Goal: Task Accomplishment & Management: Complete application form

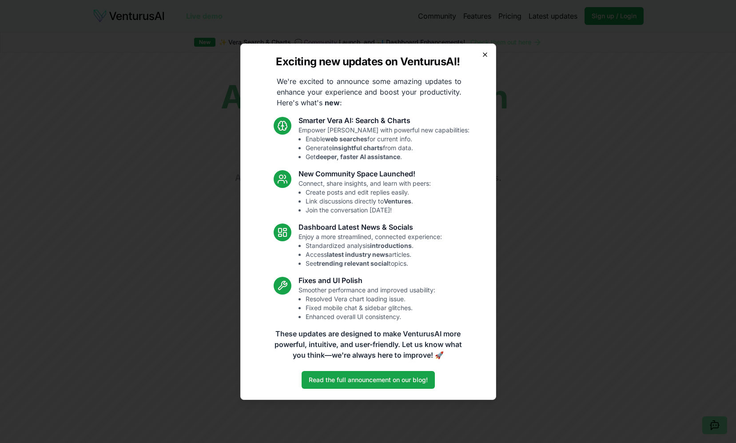
click at [483, 57] on icon "button" at bounding box center [484, 54] width 7 height 7
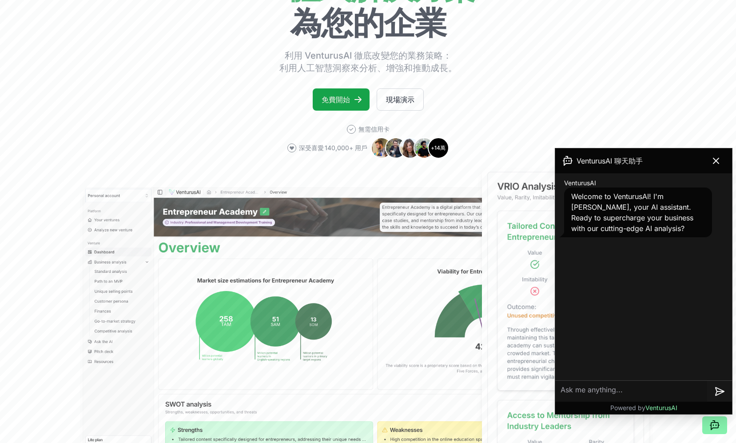
scroll to position [266, 0]
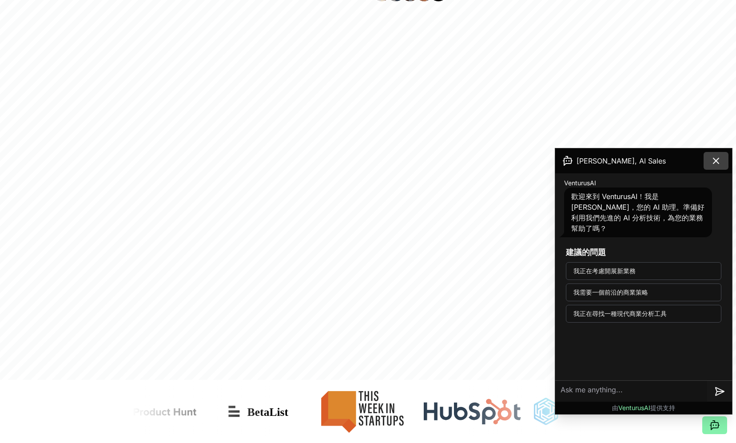
click at [712, 161] on icon at bounding box center [716, 160] width 11 height 11
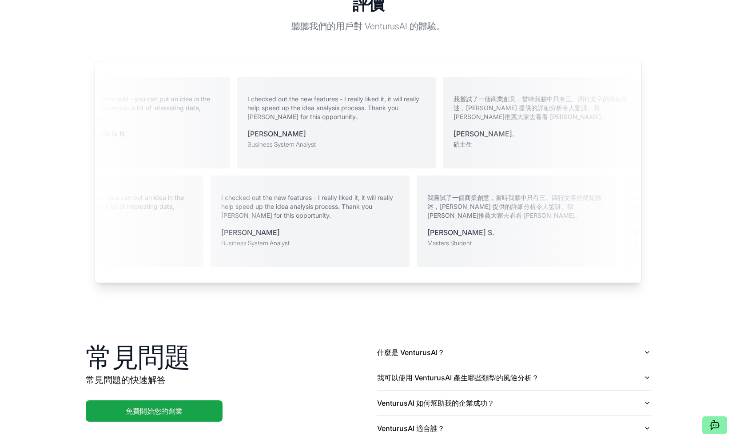
scroll to position [1894, 0]
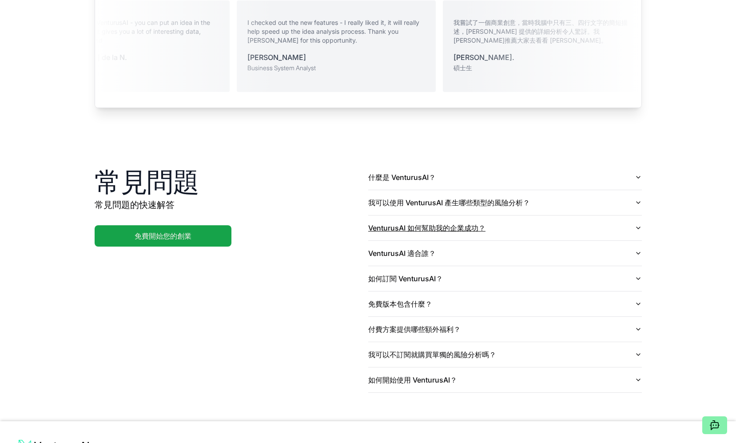
click at [489, 215] on button "VenturusAI 如何幫助我的企業成功？" at bounding box center [505, 227] width 274 height 25
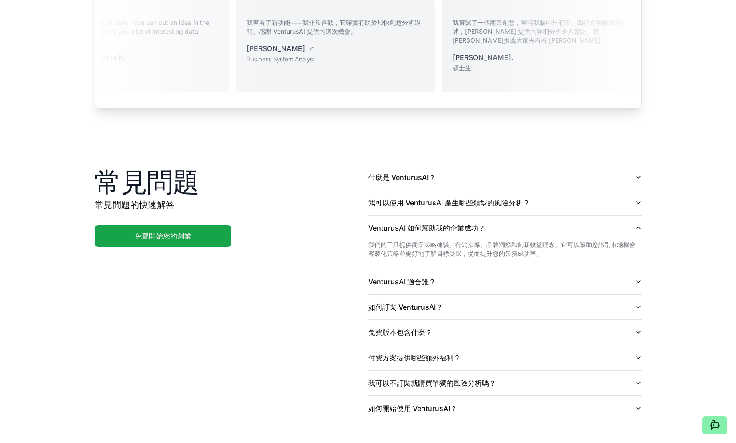
click at [484, 269] on button "VenturusAI 適合誰？" at bounding box center [505, 281] width 274 height 25
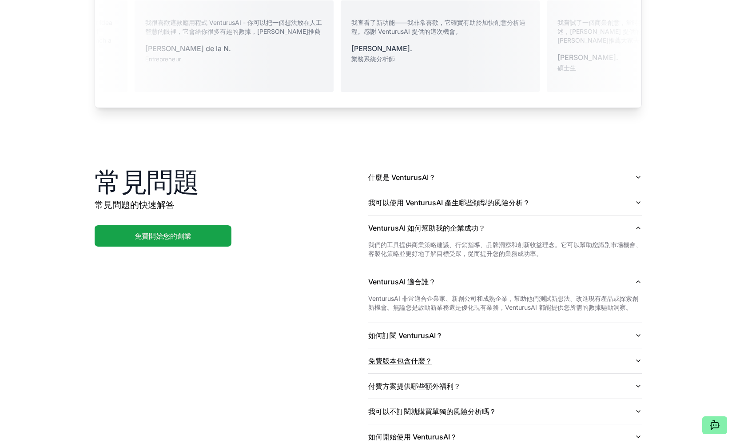
click at [410, 356] on font "免費版本包含什麼？" at bounding box center [400, 360] width 64 height 9
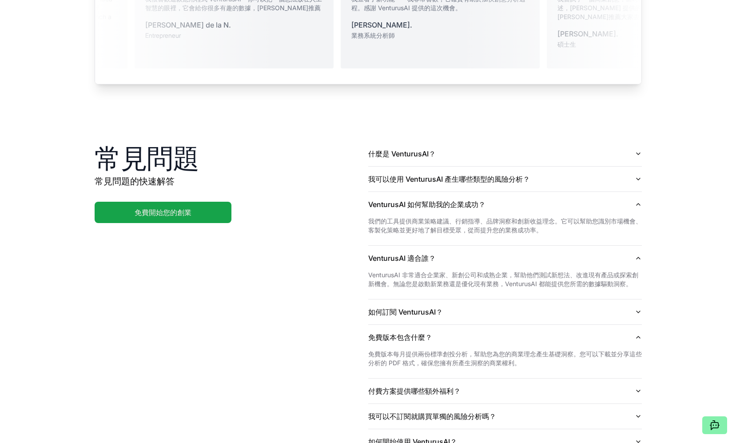
scroll to position [1946, 0]
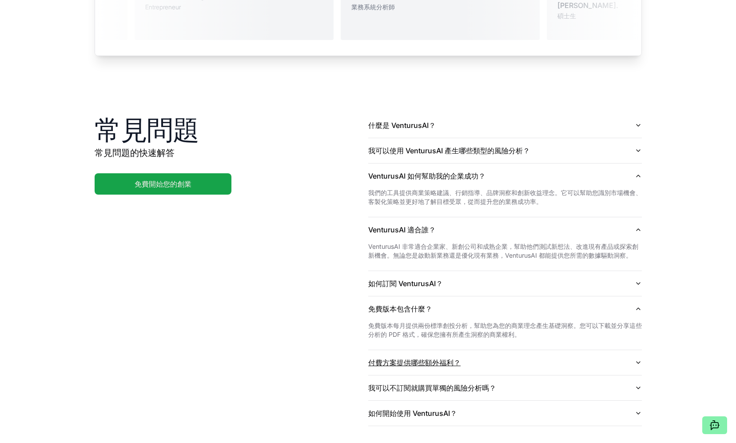
click at [388, 358] on font "付費方案提供哪些額外福利？" at bounding box center [414, 362] width 92 height 9
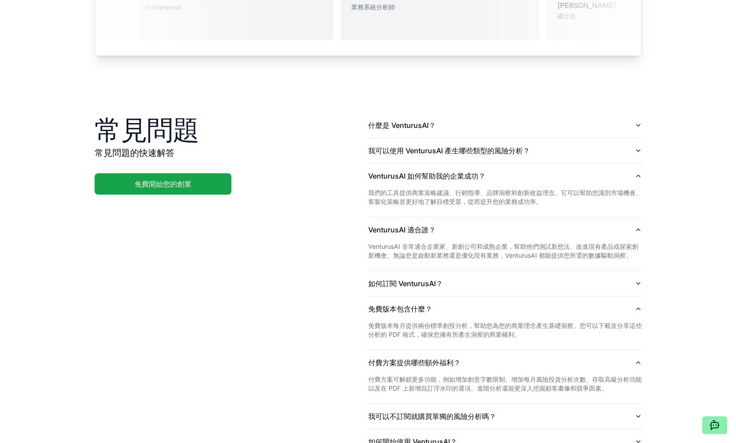
scroll to position [1963, 0]
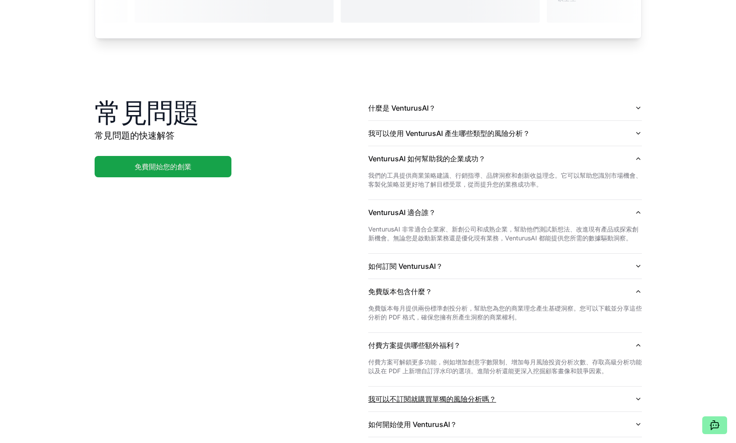
click at [424, 394] on font "我可以不訂閱就購買單獨的風險分析嗎？" at bounding box center [432, 398] width 128 height 9
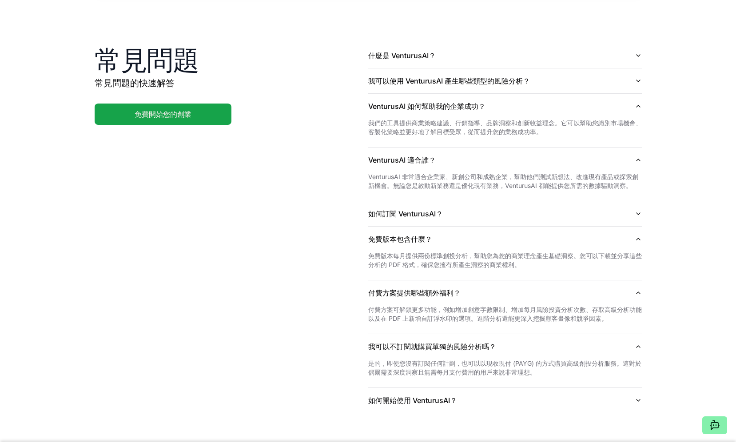
scroll to position [2021, 0]
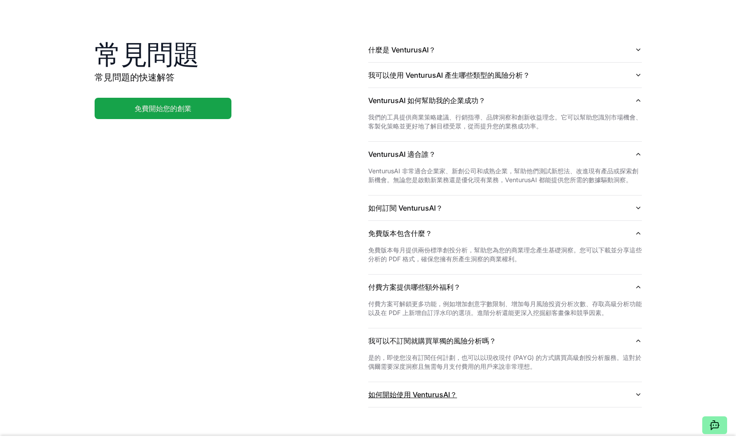
click at [402, 390] on font "如何開始使用 VenturusAI？" at bounding box center [412, 394] width 89 height 9
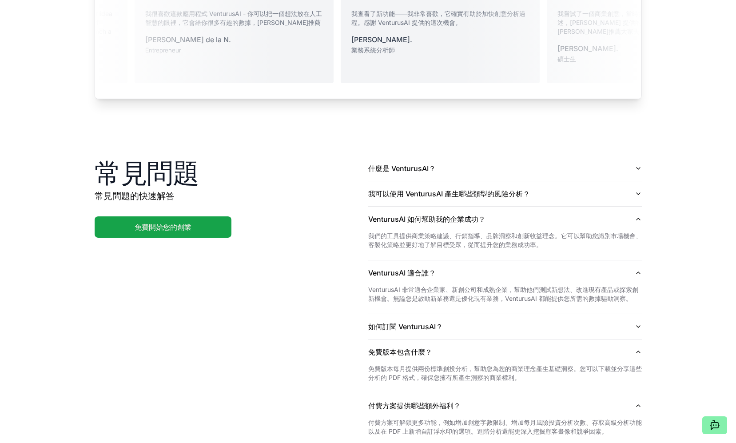
scroll to position [1839, 0]
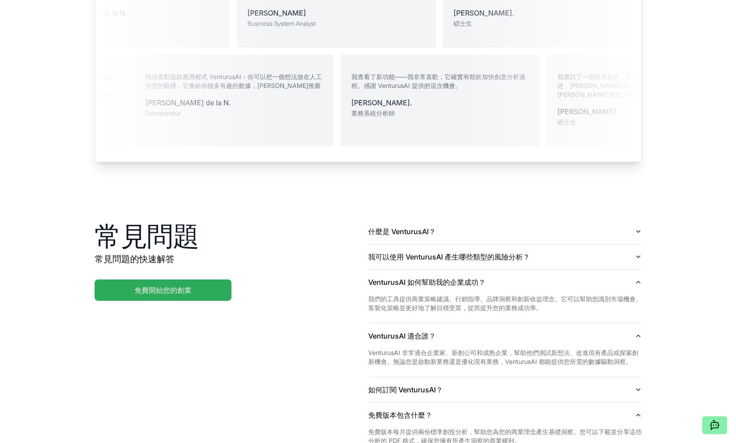
click at [180, 286] on font "免費開始您的創業" at bounding box center [163, 290] width 57 height 9
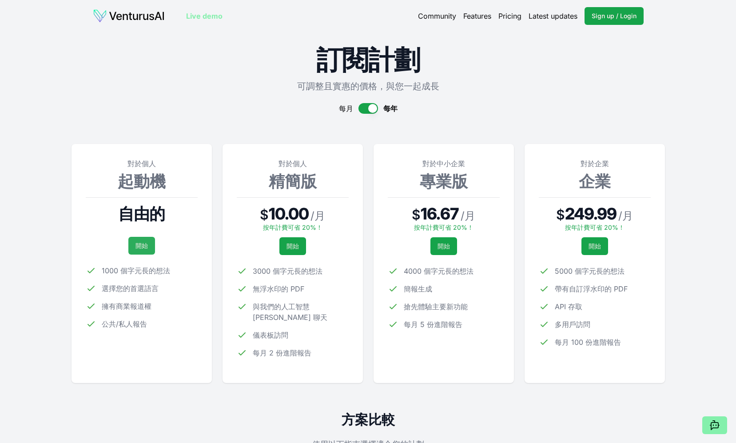
click at [138, 246] on font "開始" at bounding box center [141, 246] width 12 height 8
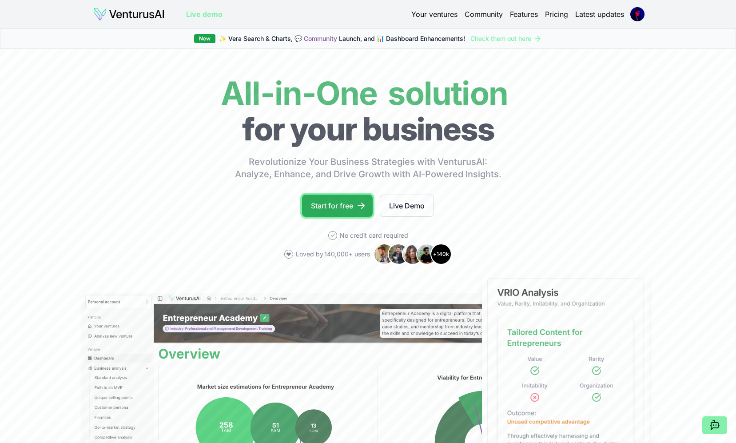
click at [336, 211] on link "Start for free" at bounding box center [337, 206] width 71 height 22
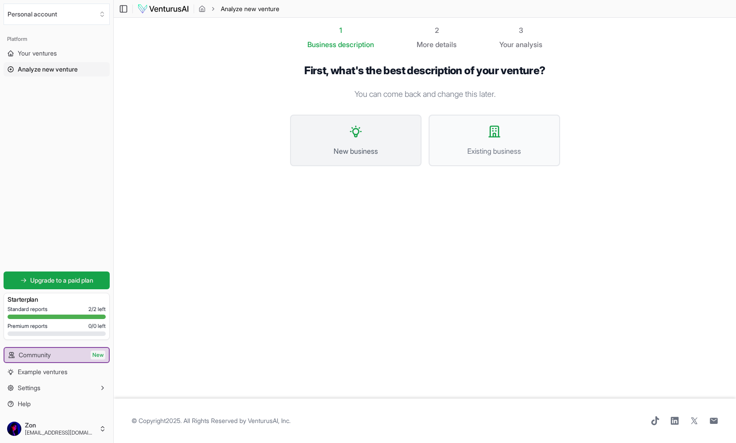
click at [355, 147] on span "New business" at bounding box center [356, 151] width 112 height 11
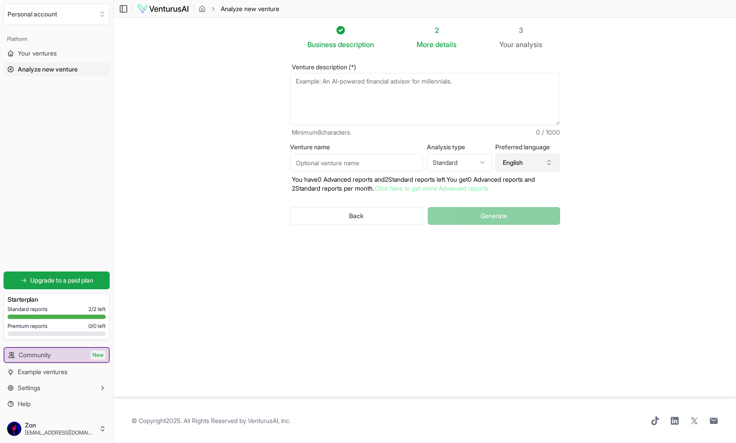
click at [543, 159] on button "English" at bounding box center [527, 163] width 65 height 18
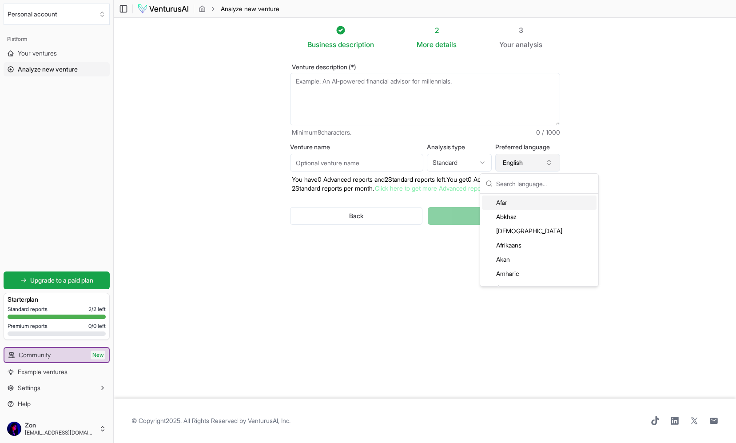
type input "ㄏ"
type input "chin"
click at [529, 217] on div "Chinese" at bounding box center [539, 217] width 115 height 14
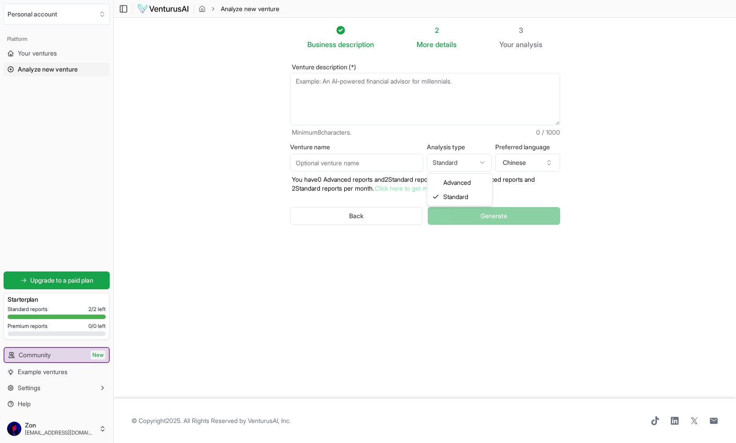
click at [477, 163] on html "Personal account Platform Your ventures Analyze new venture Get started for fre…" at bounding box center [368, 221] width 736 height 443
click at [618, 158] on section "Business description 2 More details 3 Your analysis Venture description (*) Min…" at bounding box center [425, 208] width 622 height 381
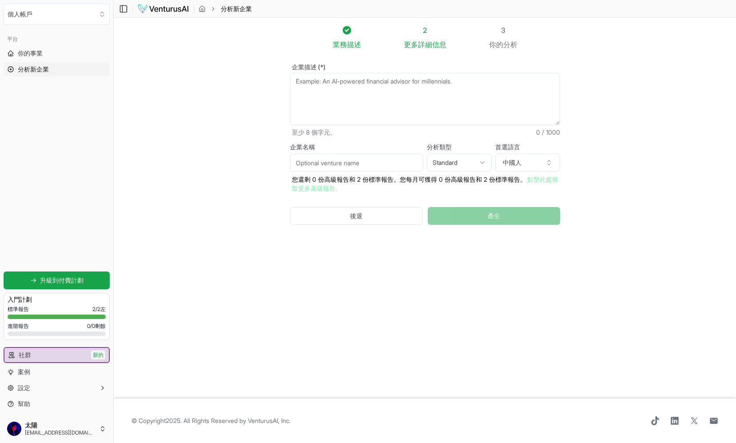
click at [354, 164] on input "企業名稱" at bounding box center [356, 163] width 133 height 18
type input "Zoh"
click at [664, 149] on section "業務 描述 2 更多 詳細信息 3 你的 分析 企業描述 (*) 至少 8 個字元。 0 / 1000 企業名稱 Zoh 分析類型 Standard Adva…" at bounding box center [425, 208] width 622 height 381
click at [376, 88] on textarea "企業描述 (*)" at bounding box center [425, 99] width 270 height 52
paste textarea "製作一個手機的 App，名稱叫做 「Zoharzz」。 這是一款以語音陪伴為核心的 AI 應用，它的定位不是工具型 AI，而是能在日常生活裡，給予使用者真實情…"
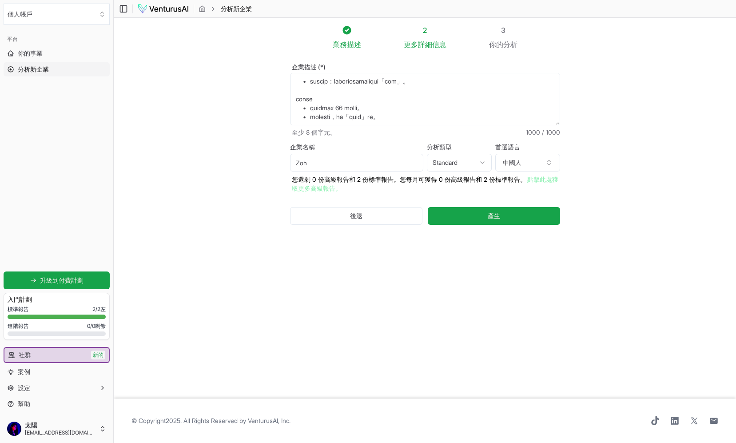
scroll to position [373, 0]
click at [341, 95] on textarea "企業描述 (*)" at bounding box center [425, 99] width 270 height 52
click at [337, 86] on textarea "企業描述 (*)" at bounding box center [425, 99] width 270 height 52
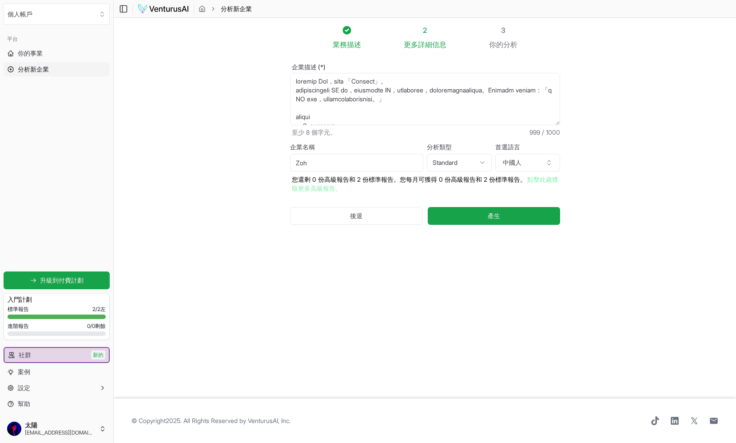
scroll to position [29, 0]
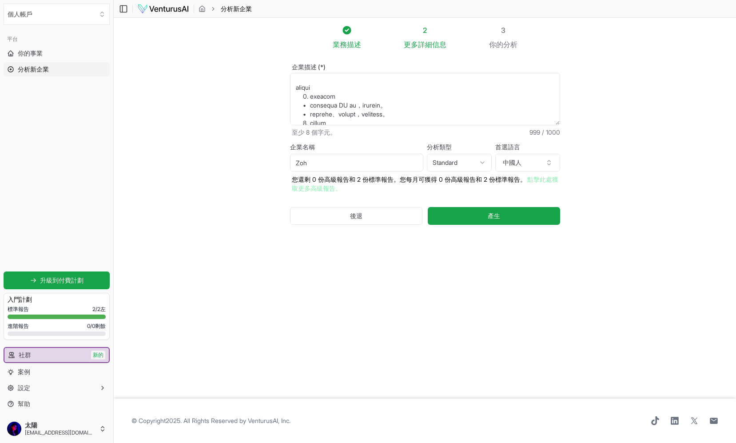
click at [342, 90] on textarea "企業描述 (*)" at bounding box center [425, 99] width 270 height 52
click at [339, 104] on textarea "企業描述 (*)" at bounding box center [425, 99] width 270 height 52
click at [309, 111] on textarea "企業描述 (*)" at bounding box center [425, 99] width 270 height 52
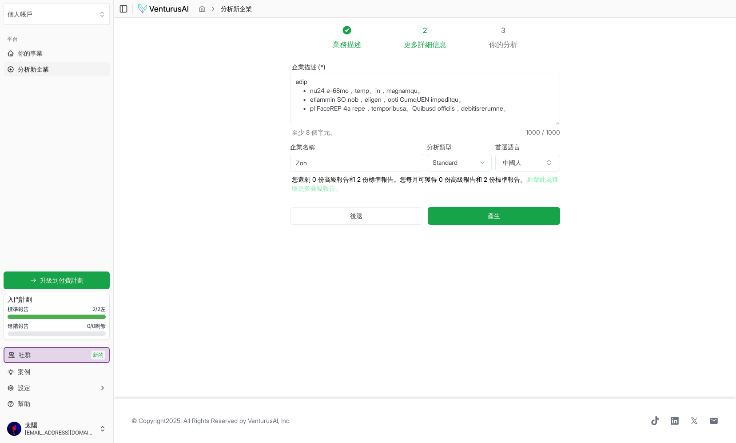
click at [343, 85] on textarea "企業描述 (*)" at bounding box center [425, 99] width 270 height 52
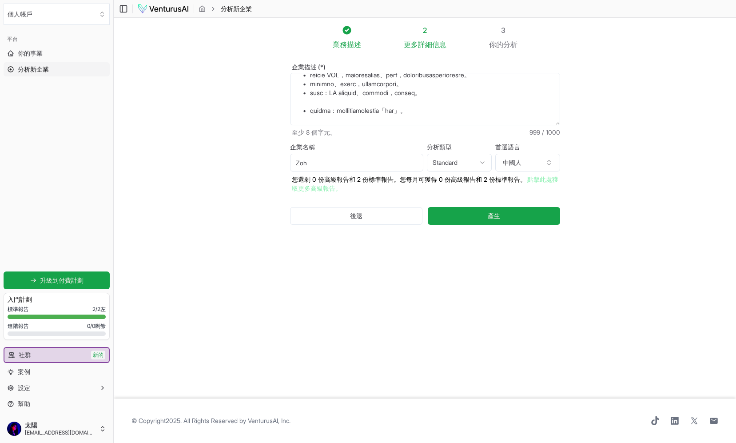
scroll to position [263, 0]
click at [335, 82] on textarea "企業描述 (*)" at bounding box center [425, 99] width 270 height 52
click at [351, 104] on textarea "企業描述 (*)" at bounding box center [425, 99] width 270 height 52
click at [348, 110] on textarea "企業描述 (*)" at bounding box center [425, 99] width 270 height 52
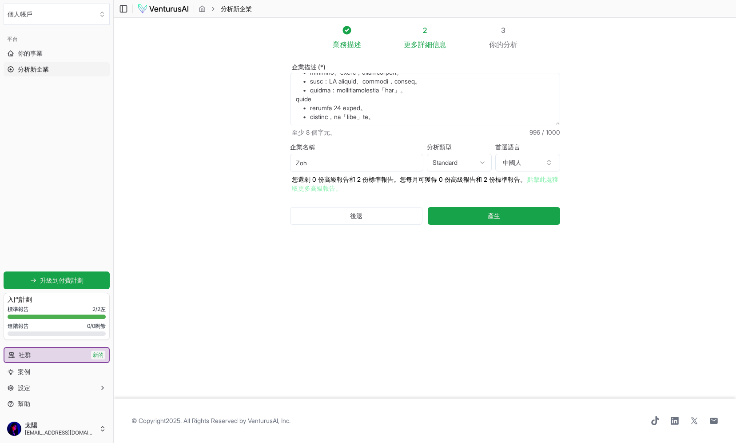
drag, startPoint x: 339, startPoint y: 111, endPoint x: 294, endPoint y: 111, distance: 44.9
click at [294, 111] on textarea "企業描述 (*)" at bounding box center [425, 99] width 270 height 52
drag, startPoint x: 402, startPoint y: 107, endPoint x: 300, endPoint y: 109, distance: 102.2
click at [300, 109] on textarea "企業描述 (*)" at bounding box center [425, 99] width 270 height 52
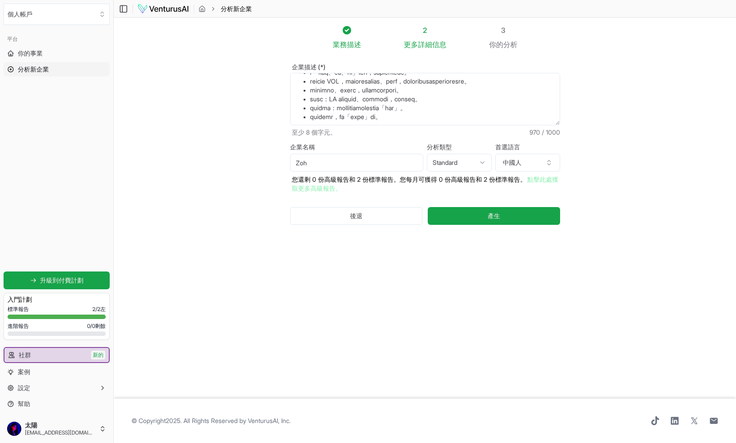
scroll to position [302, 0]
click at [438, 115] on textarea "企業描述 (*)" at bounding box center [425, 99] width 270 height 52
paste textarea "目標市場是：台灣，中文繁體市場"
type textarea "製作一個手機的 App，名稱叫做 「Zoharzz」。 這是一款以語音陪伴為核心的 AI 應用，它的定位不是工具型 AI，而是能在日常生活裡，給予使用者真實情…"
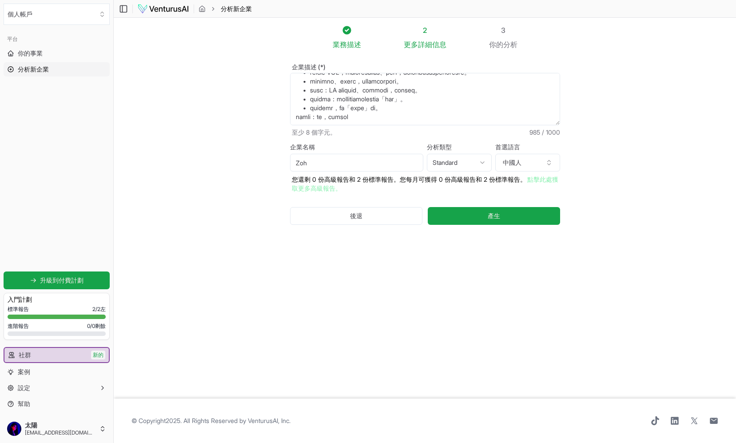
click at [576, 131] on section "業務 描述 2 更多 詳細信息 3 你的 分析 企業描述 (*) 至少 8 個字元。 985 / 1000 企業名稱 Zoh 分析類型 Standard Ad…" at bounding box center [425, 208] width 622 height 381
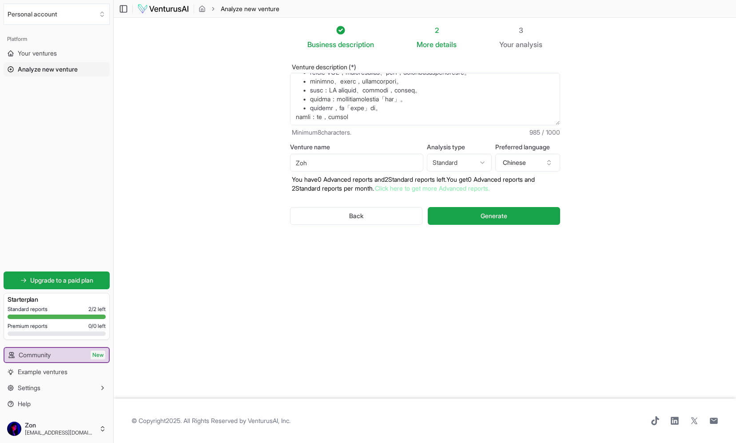
click at [605, 119] on section "Business description 2 More details 3 Your analysis Venture description (*) Min…" at bounding box center [425, 208] width 622 height 381
click at [551, 165] on icon "button" at bounding box center [548, 162] width 7 height 7
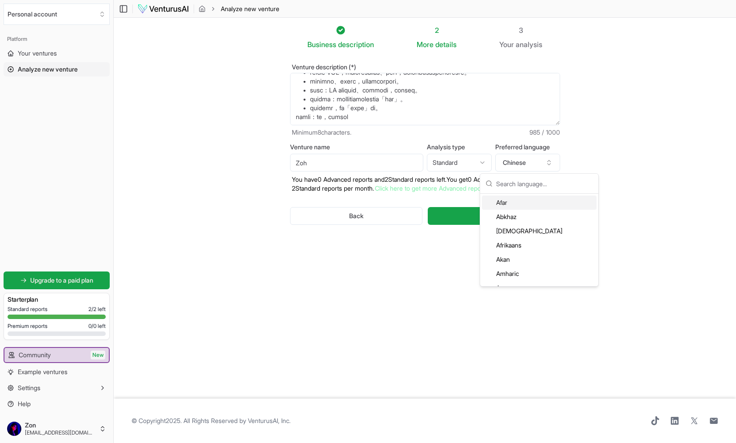
click at [651, 153] on section "Business description 2 More details 3 Your analysis Venture description (*) Min…" at bounding box center [425, 208] width 622 height 381
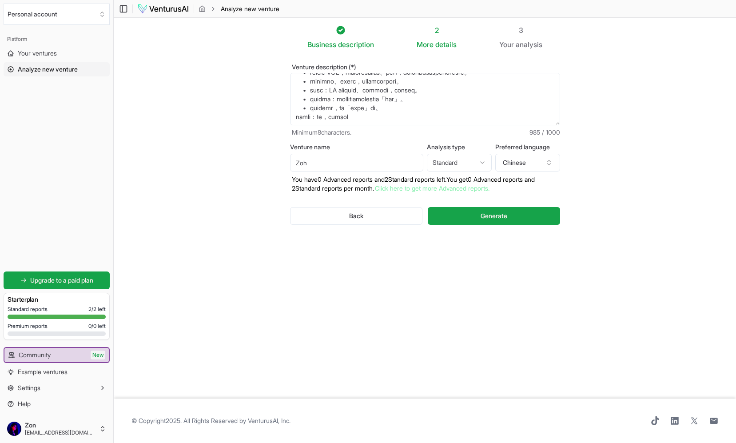
click at [630, 158] on section "Business description 2 More details 3 Your analysis Venture description (*) Min…" at bounding box center [425, 208] width 622 height 381
click at [519, 219] on button "Generate" at bounding box center [494, 216] width 132 height 18
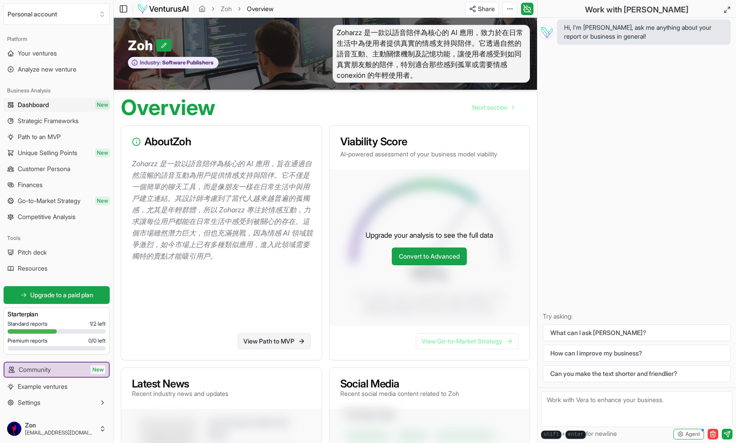
click at [262, 344] on link "View Path to MVP" at bounding box center [274, 341] width 73 height 16
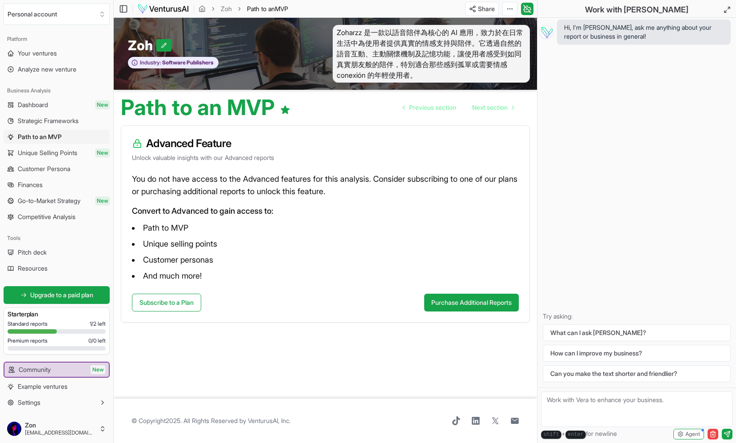
click at [36, 103] on span "Dashboard" at bounding box center [33, 104] width 30 height 9
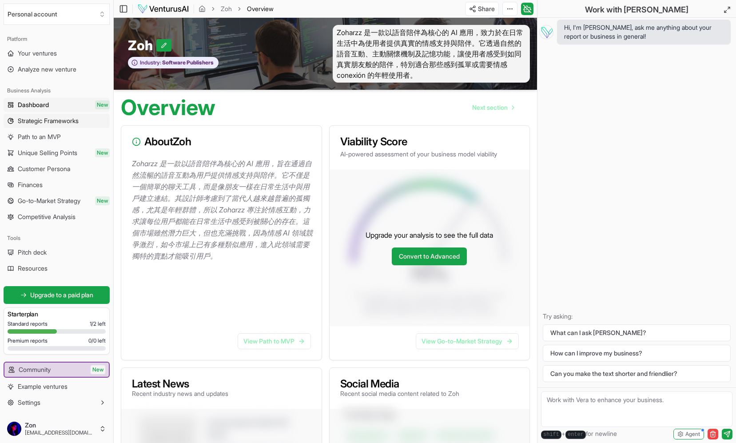
click at [79, 123] on span "Strategic Frameworks" at bounding box center [48, 120] width 61 height 9
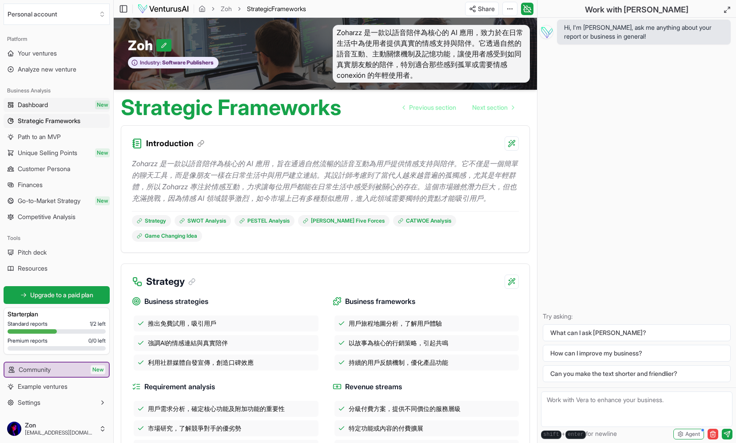
click at [60, 99] on link "Dashboard New" at bounding box center [57, 105] width 106 height 14
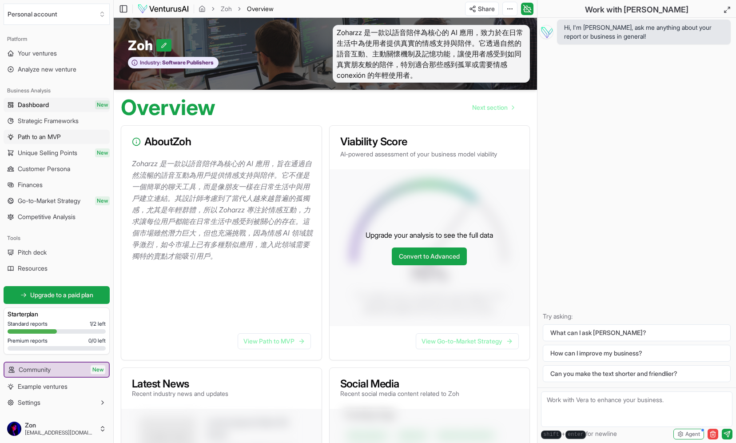
click at [61, 136] on span "Path to an MVP" at bounding box center [39, 136] width 43 height 9
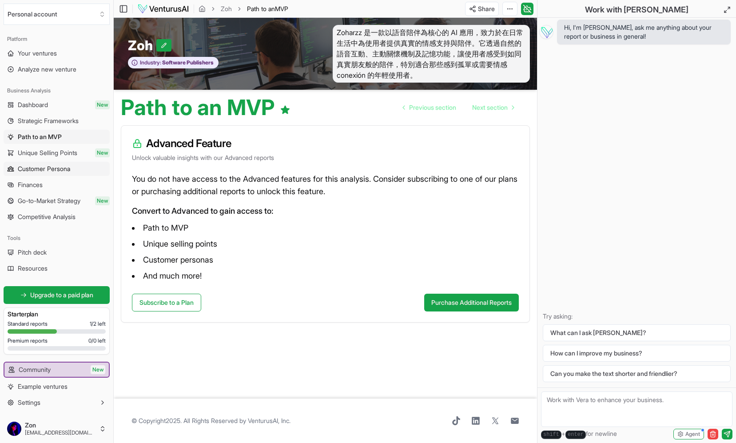
click at [62, 171] on span "Customer Persona" at bounding box center [44, 168] width 52 height 9
click at [59, 181] on link "Finances" at bounding box center [57, 185] width 106 height 14
click at [62, 203] on span "Go-to-Market Strategy" at bounding box center [49, 200] width 63 height 9
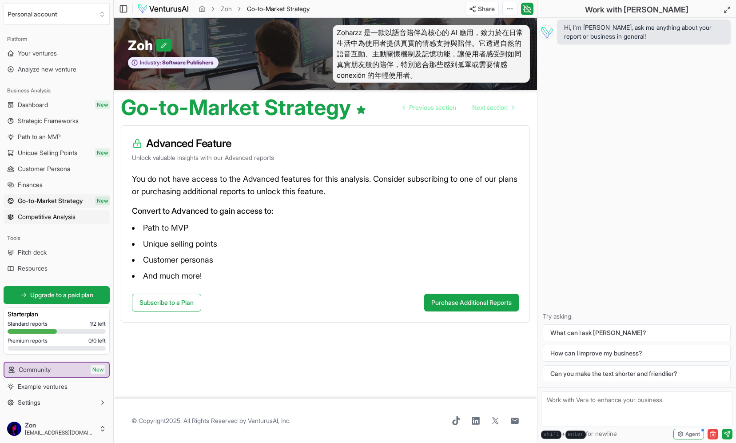
click at [65, 218] on span "Competitive Analysis" at bounding box center [47, 216] width 58 height 9
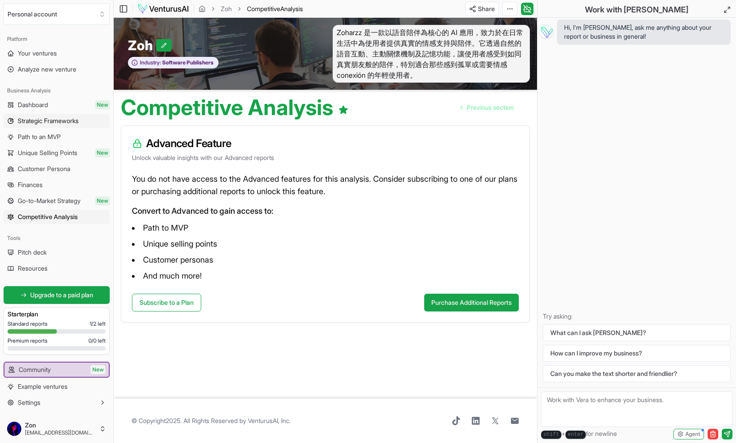
click at [56, 124] on span "Strategic Frameworks" at bounding box center [48, 120] width 61 height 9
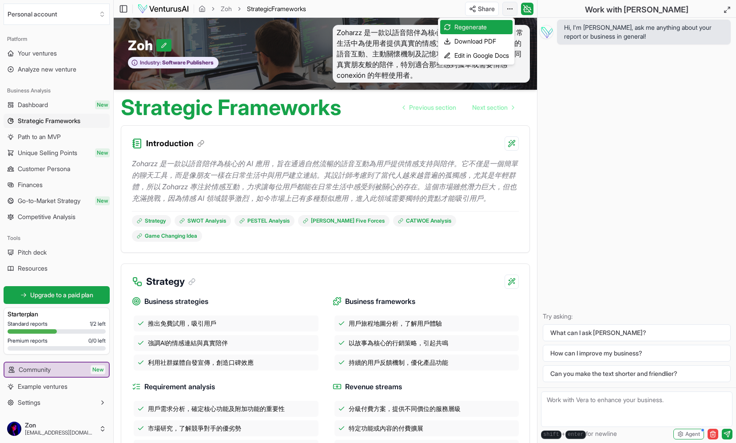
click at [508, 10] on html "Personal account Platform Your ventures Analyze new venture Business Analysis D…" at bounding box center [368, 221] width 736 height 443
click at [477, 40] on div "Download PDF" at bounding box center [476, 41] width 72 height 14
click at [508, 12] on html "Personal account Platform Your ventures Analyze new venture Business Analysis D…" at bounding box center [368, 221] width 736 height 443
click at [453, 3] on html "Personal account Platform Your ventures Analyze new venture Business Analysis D…" at bounding box center [368, 221] width 736 height 443
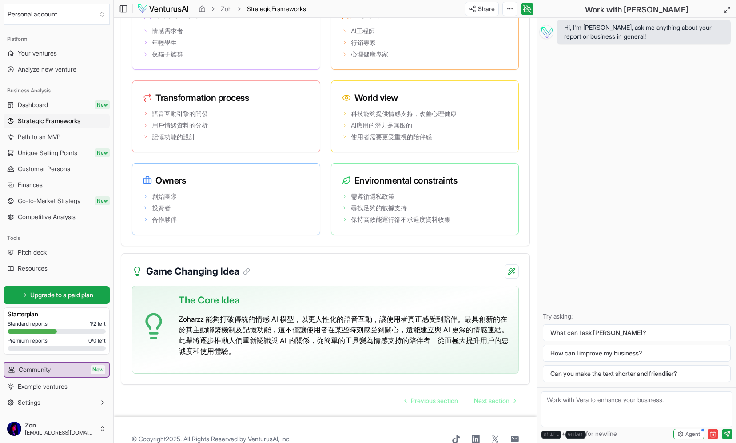
scroll to position [1589, 0]
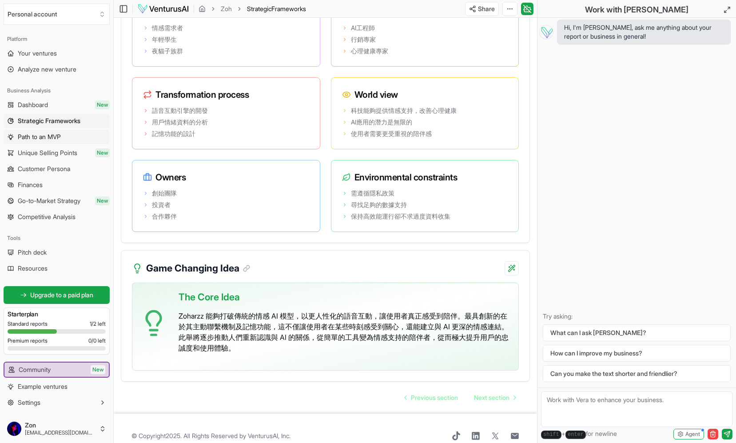
click at [66, 139] on link "Path to an MVP" at bounding box center [57, 137] width 106 height 14
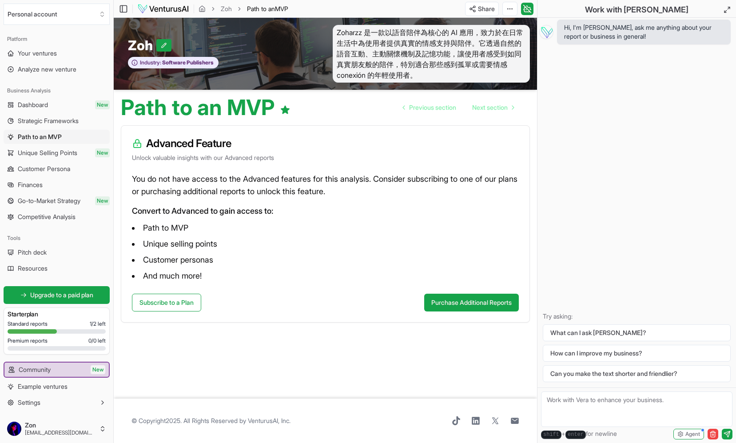
click at [73, 157] on link "Unique Selling Points New" at bounding box center [57, 153] width 106 height 14
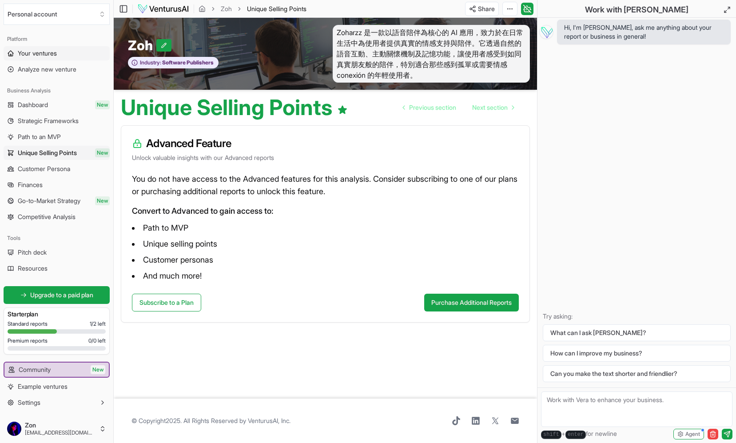
click at [52, 55] on span "Your ventures" at bounding box center [37, 53] width 39 height 9
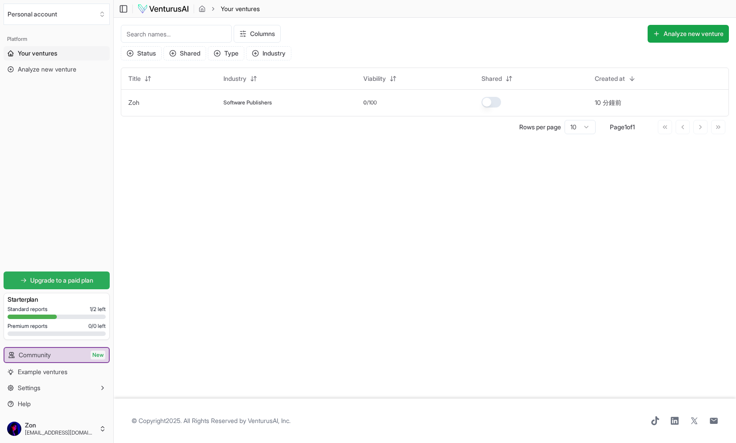
click at [68, 283] on span "Upgrade to a paid plan" at bounding box center [61, 280] width 63 height 9
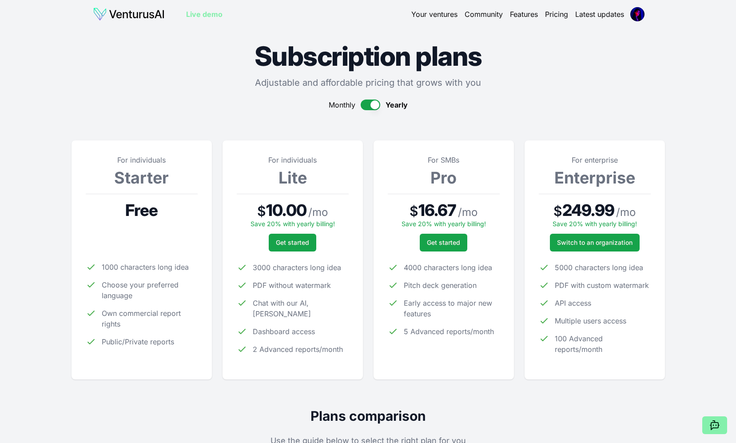
click at [369, 106] on button "button" at bounding box center [371, 104] width 20 height 11
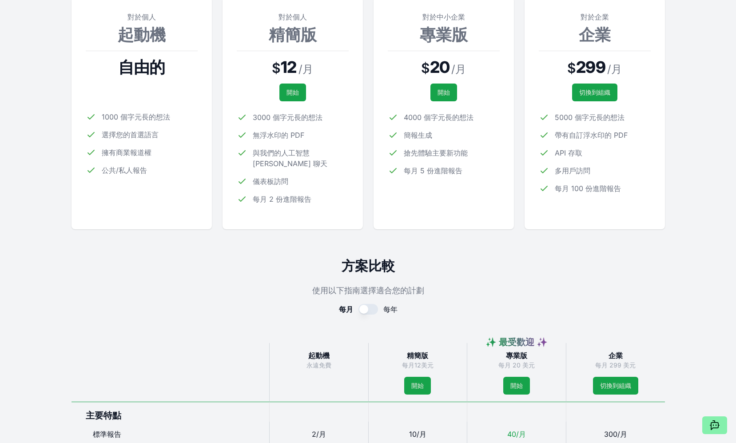
scroll to position [188, 0]
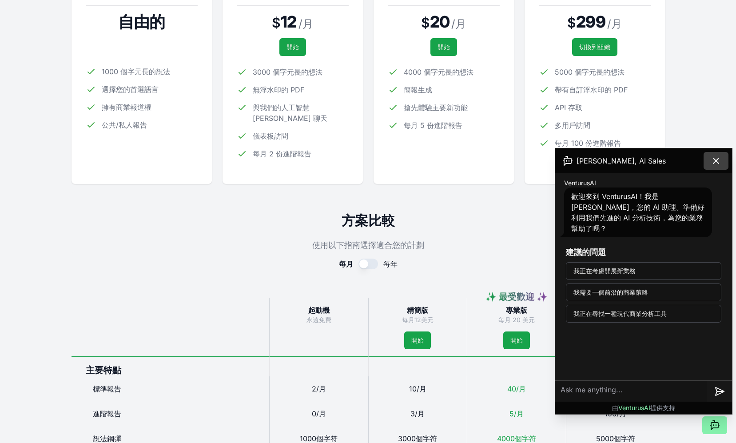
click at [716, 161] on icon at bounding box center [715, 160] width 5 height 5
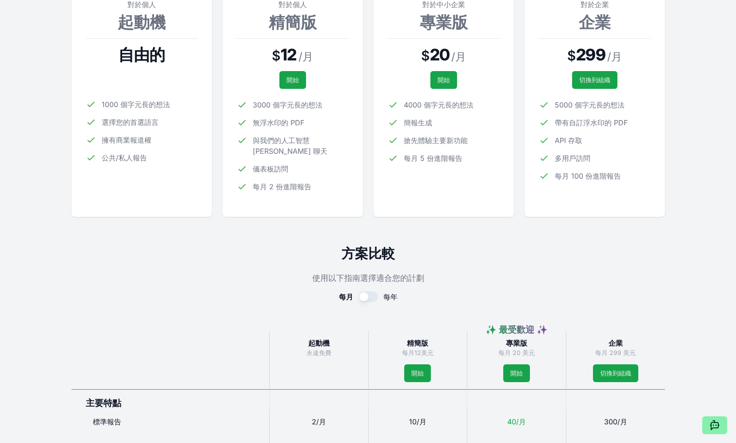
scroll to position [298, 0]
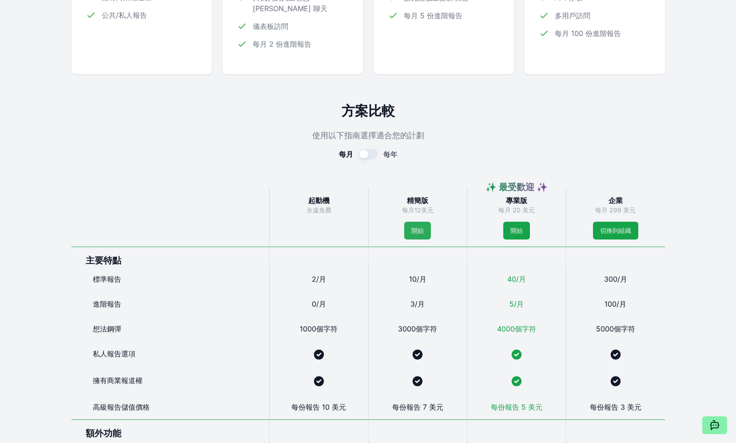
click at [418, 226] on font "開始" at bounding box center [417, 230] width 12 height 8
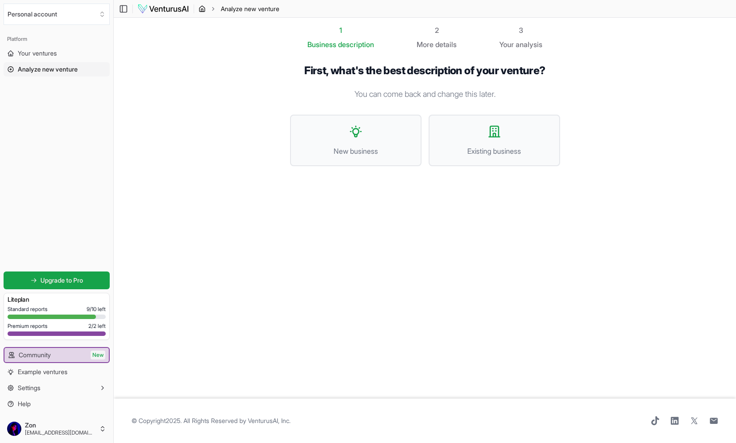
click at [203, 7] on icon "breadcrumb" at bounding box center [201, 9] width 5 height 6
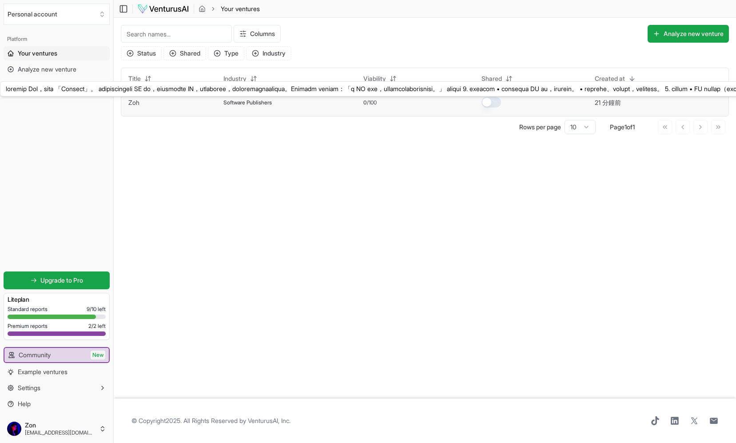
click at [136, 102] on link "Zoh" at bounding box center [133, 103] width 11 height 8
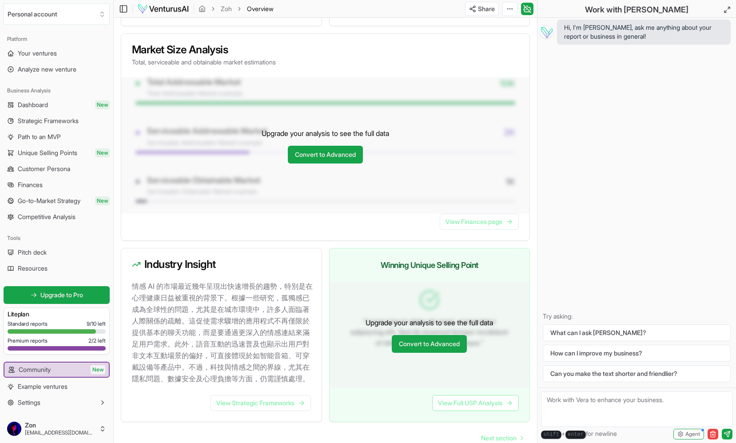
scroll to position [746, 0]
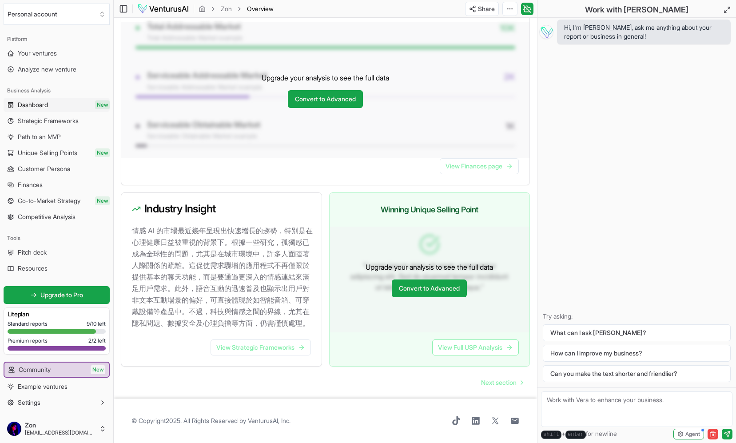
click at [53, 106] on link "Dashboard New" at bounding box center [57, 105] width 106 height 14
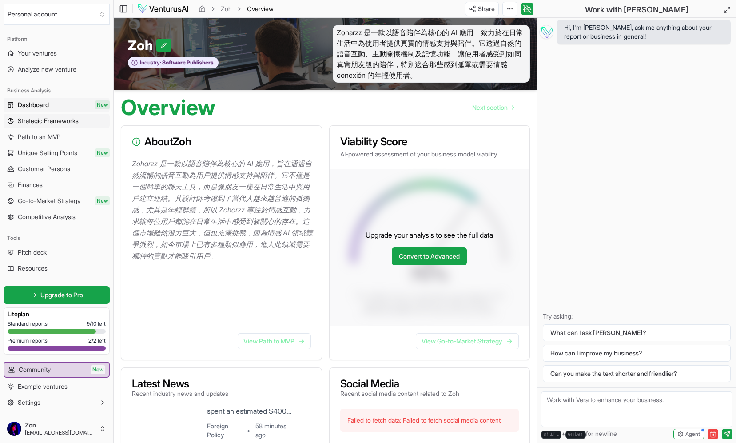
click at [79, 120] on span "Strategic Frameworks" at bounding box center [48, 120] width 61 height 9
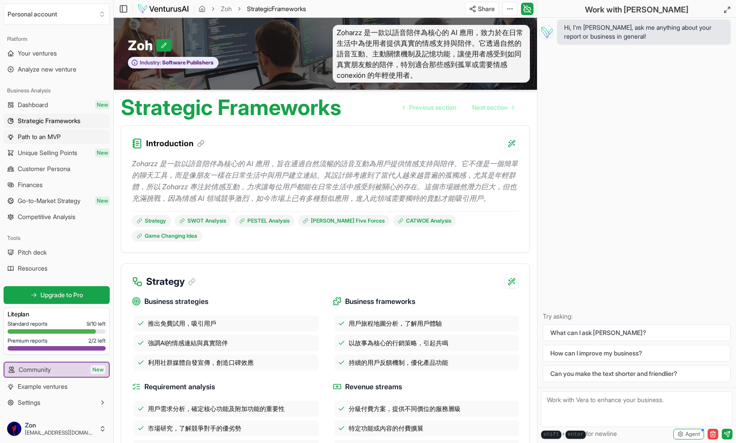
click at [76, 133] on link "Path to an MVP" at bounding box center [57, 137] width 106 height 14
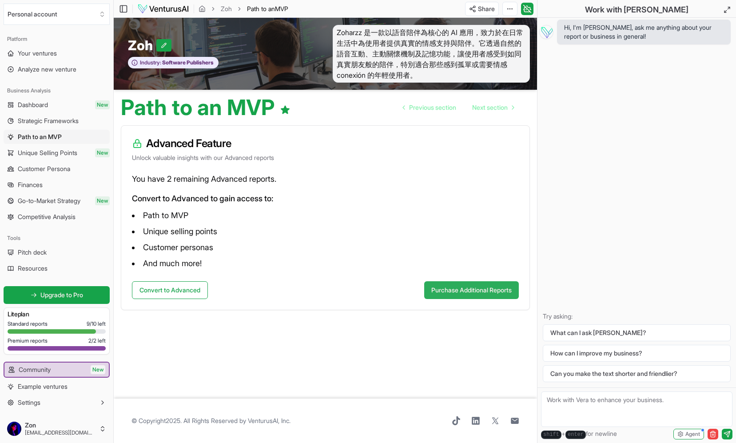
click at [439, 294] on button "Purchase Additional Reports" at bounding box center [471, 290] width 95 height 18
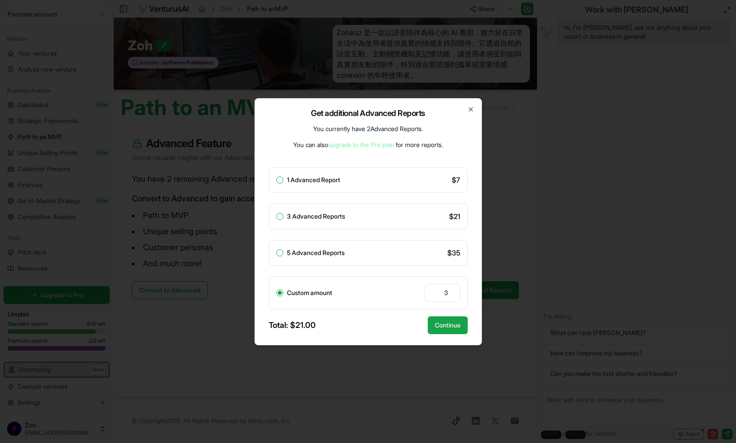
click at [281, 179] on button "1 Advanced Report" at bounding box center [279, 179] width 7 height 7
radio input "true"
click at [442, 324] on button "Continue" at bounding box center [448, 325] width 40 height 18
click at [437, 330] on button "Continue" at bounding box center [448, 325] width 40 height 18
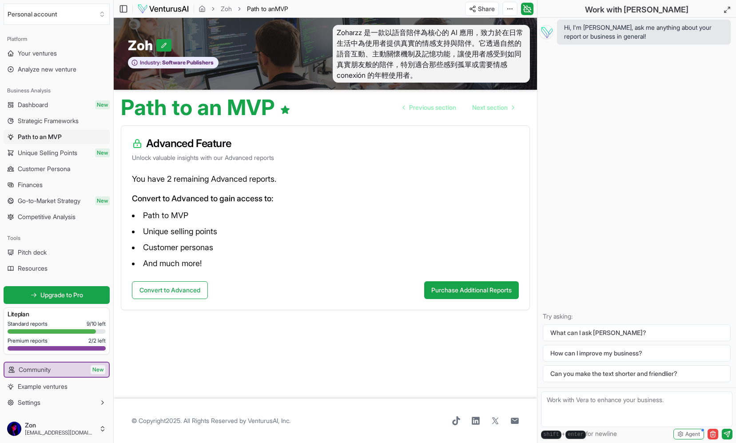
click at [242, 265] on li "And much more!" at bounding box center [325, 263] width 387 height 14
click at [189, 288] on button "Convert to Advanced" at bounding box center [170, 290] width 76 height 18
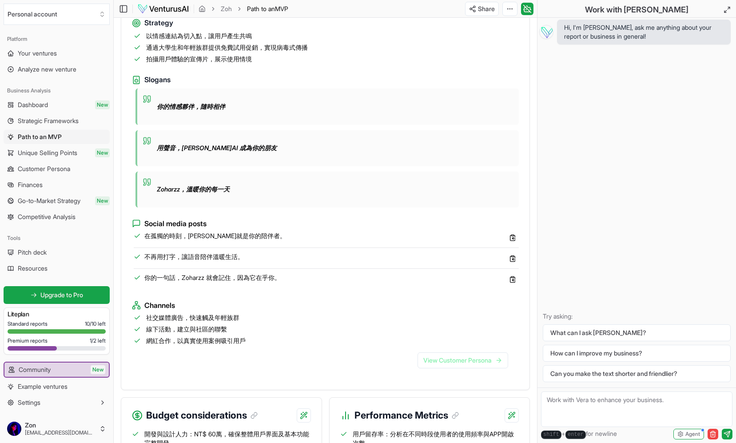
scroll to position [736, 0]
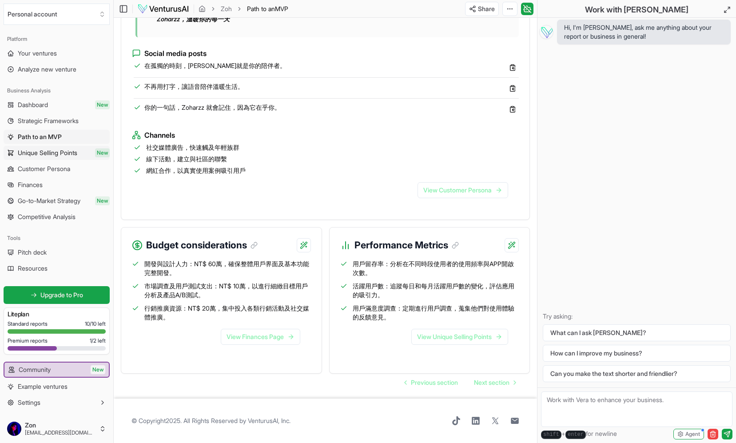
click at [67, 156] on span "Unique Selling Points" at bounding box center [48, 152] width 60 height 9
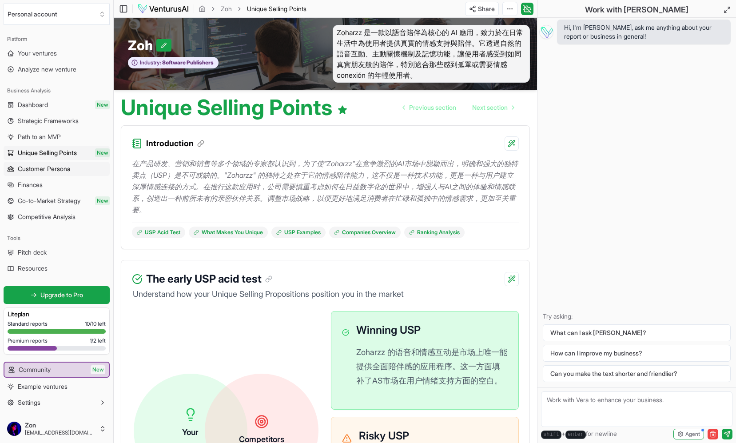
click at [64, 167] on span "Customer Persona" at bounding box center [44, 168] width 52 height 9
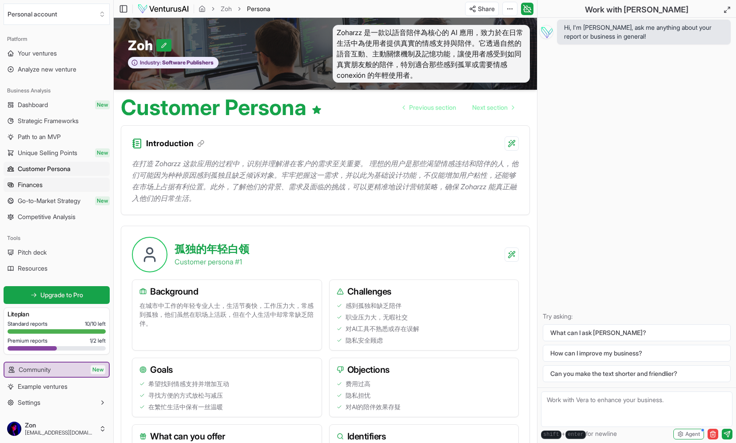
click at [65, 183] on link "Finances" at bounding box center [57, 185] width 106 height 14
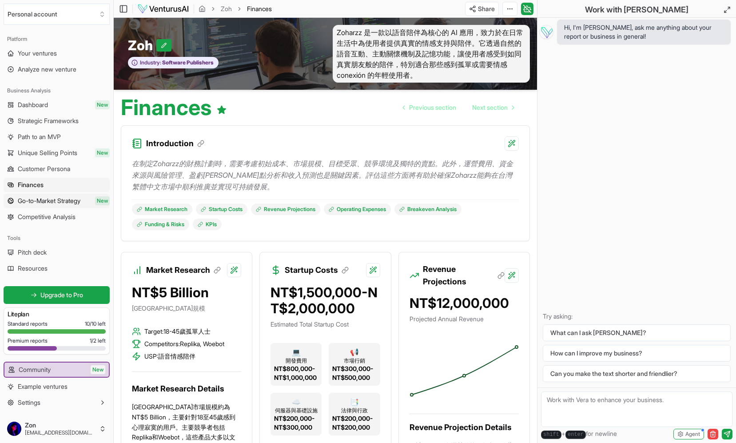
click at [67, 202] on span "Go-to-Market Strategy" at bounding box center [49, 200] width 63 height 9
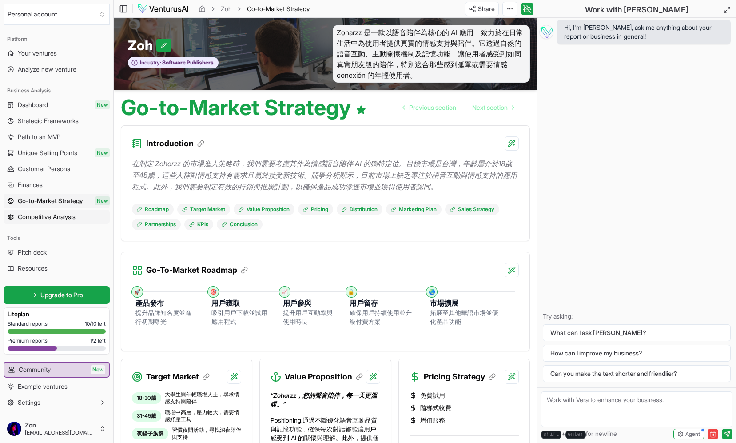
click at [66, 219] on span "Competitive Analysis" at bounding box center [47, 216] width 58 height 9
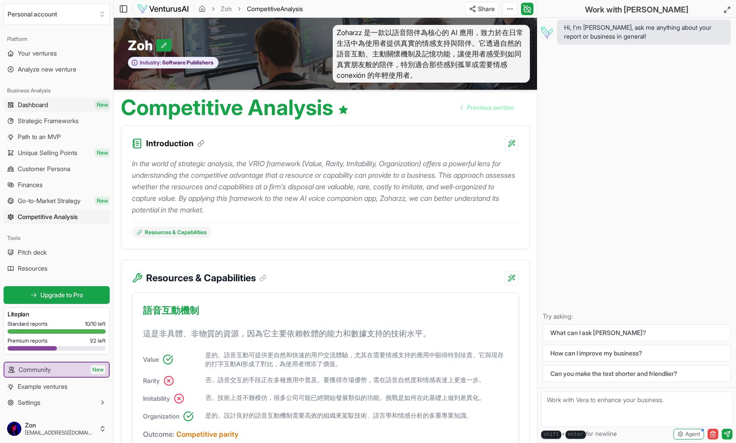
click at [60, 106] on link "Dashboard New" at bounding box center [57, 105] width 106 height 14
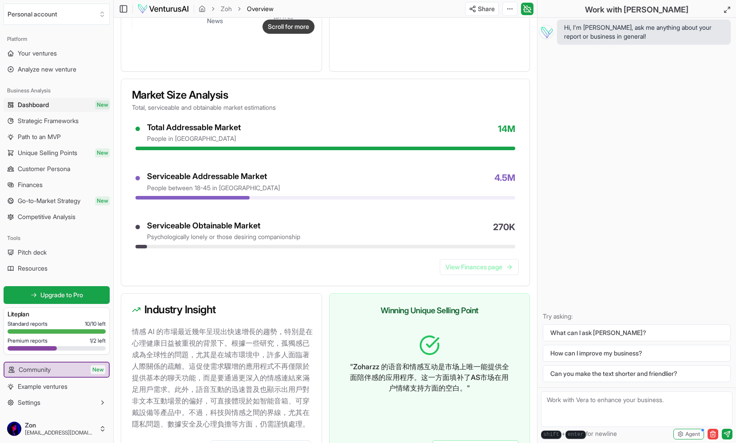
scroll to position [755, 0]
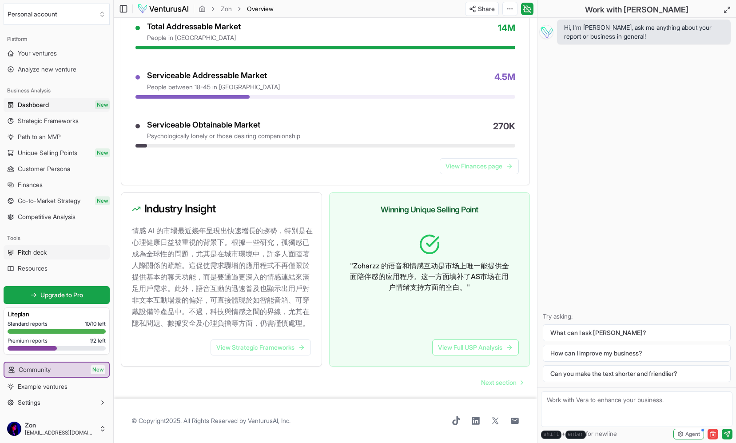
click at [64, 254] on link "Pitch deck" at bounding box center [57, 252] width 106 height 14
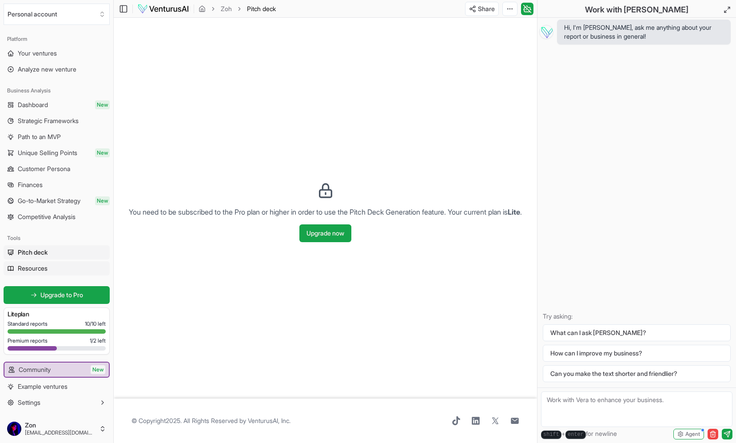
click at [62, 266] on link "Resources" at bounding box center [57, 268] width 106 height 14
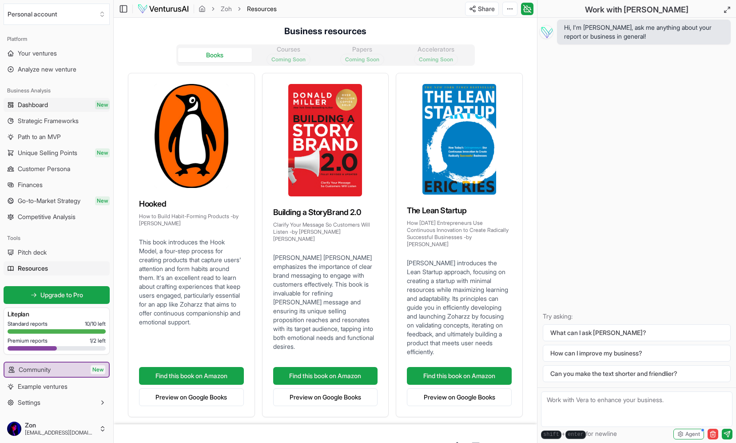
click at [59, 108] on link "Dashboard New" at bounding box center [57, 105] width 106 height 14
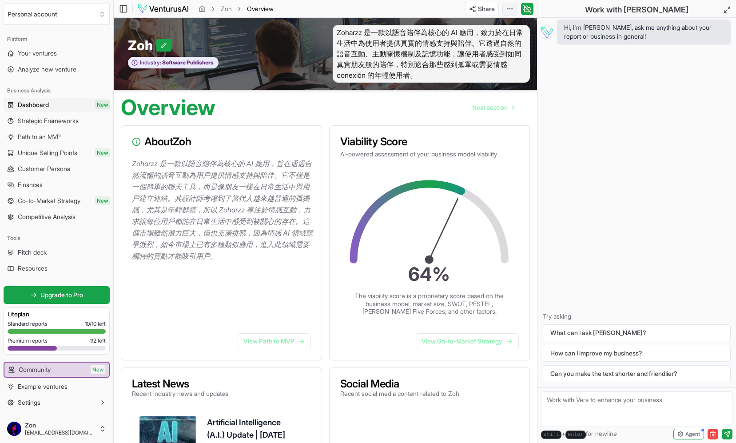
click at [507, 10] on html "Personal account Platform Your ventures Analyze new venture Business Analysis D…" at bounding box center [368, 221] width 736 height 443
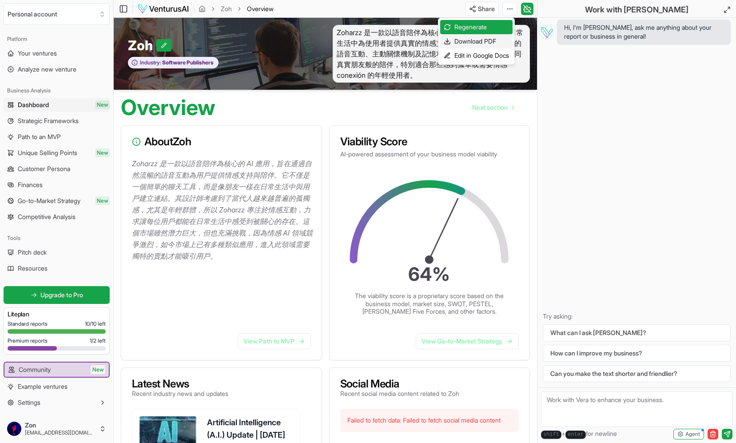
click at [496, 41] on div "Download PDF" at bounding box center [476, 41] width 72 height 14
click at [73, 123] on span "Strategic Frameworks" at bounding box center [48, 120] width 61 height 9
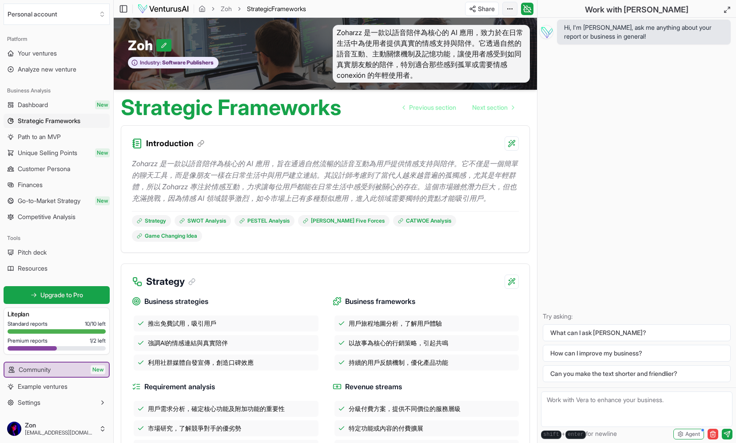
click at [506, 8] on html "Personal account Platform Your ventures Analyze new venture Business Analysis D…" at bounding box center [368, 221] width 736 height 443
click at [486, 41] on div "Download PDF" at bounding box center [476, 41] width 72 height 14
click at [75, 401] on button "Settings" at bounding box center [57, 402] width 106 height 14
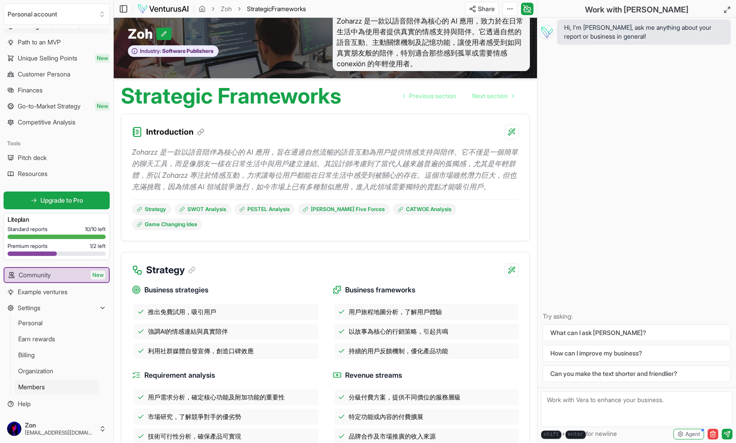
scroll to position [18, 0]
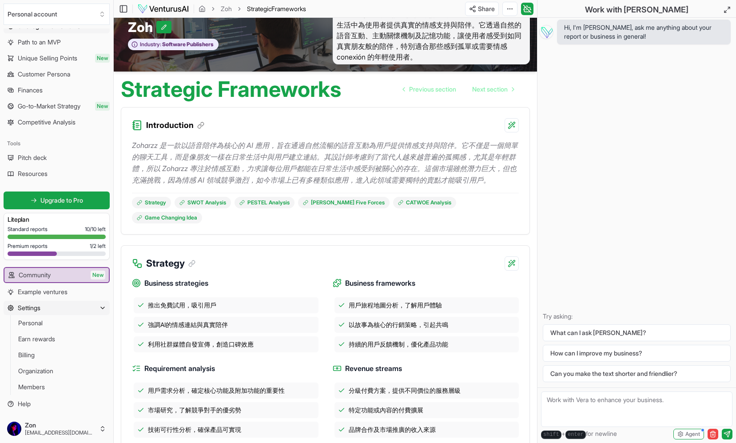
click at [99, 310] on icon "button" at bounding box center [102, 307] width 7 height 7
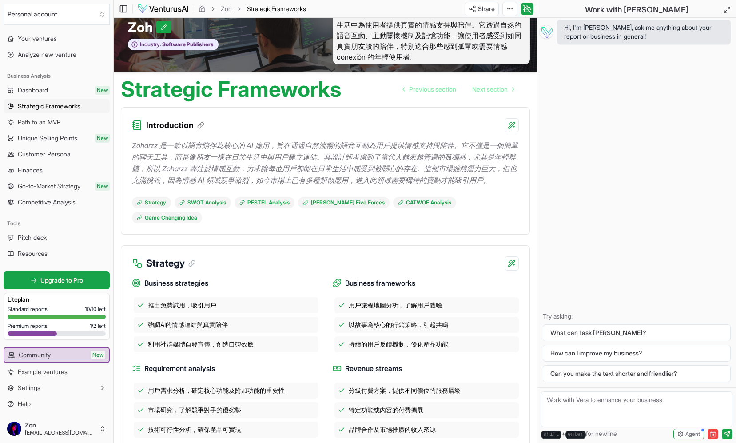
scroll to position [0, 0]
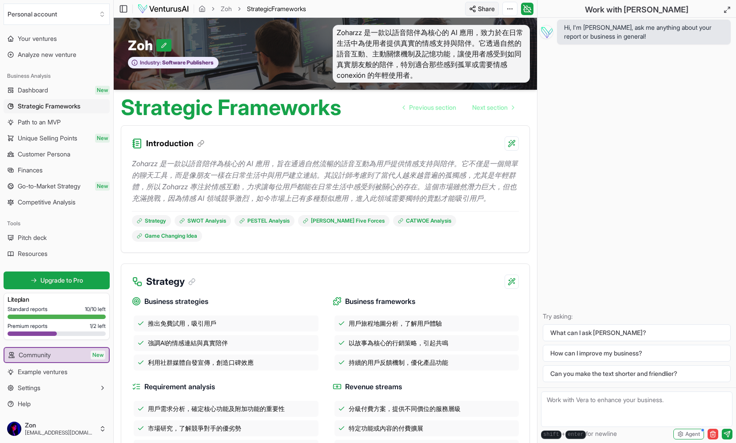
click at [478, 10] on html "Personal account Platform Your ventures Analyze new venture Business Analysis D…" at bounding box center [368, 221] width 736 height 443
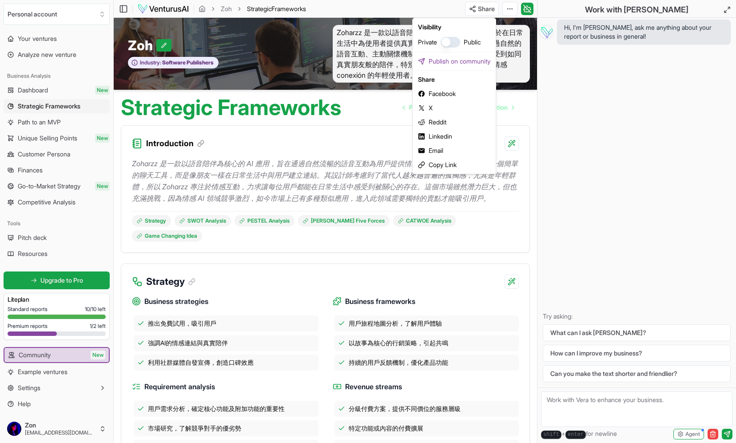
click at [477, 8] on html "Personal account Platform Your ventures Analyze new venture Business Analysis D…" at bounding box center [368, 221] width 736 height 443
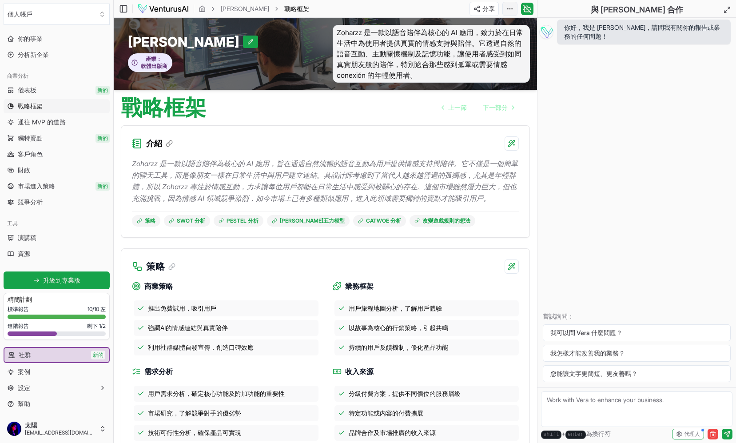
click at [512, 8] on html "個人帳戶 平台 你的事業 分析新企業 商業分析 儀表板 新的 戰略框架 通往 MVP 的道路 獨特賣點 新的 客戶角色 財政 市場進入策略 新的 競爭分析 工…" at bounding box center [368, 221] width 736 height 443
click at [490, 55] on font "在 Google 文件中編輯" at bounding box center [480, 56] width 61 height 8
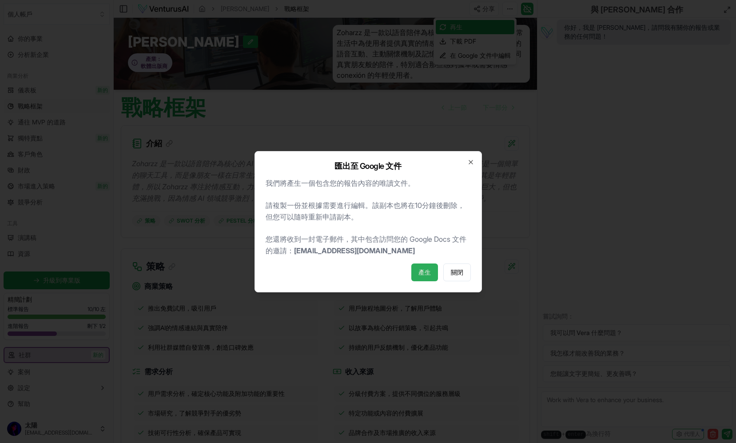
click at [423, 273] on font "產生" at bounding box center [424, 272] width 12 height 8
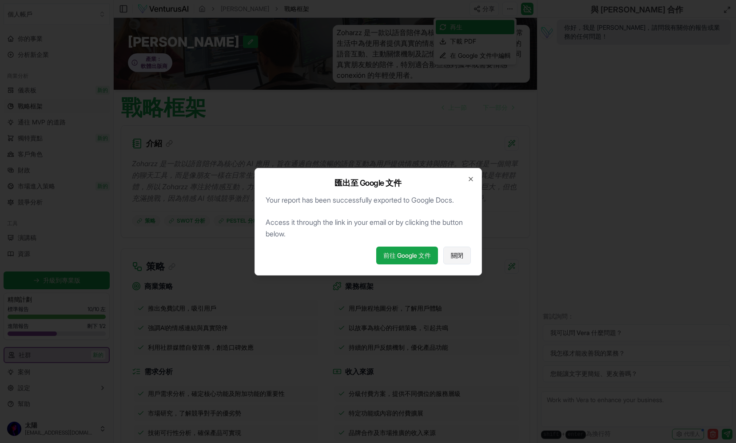
click at [454, 255] on font "關閉" at bounding box center [457, 255] width 12 height 8
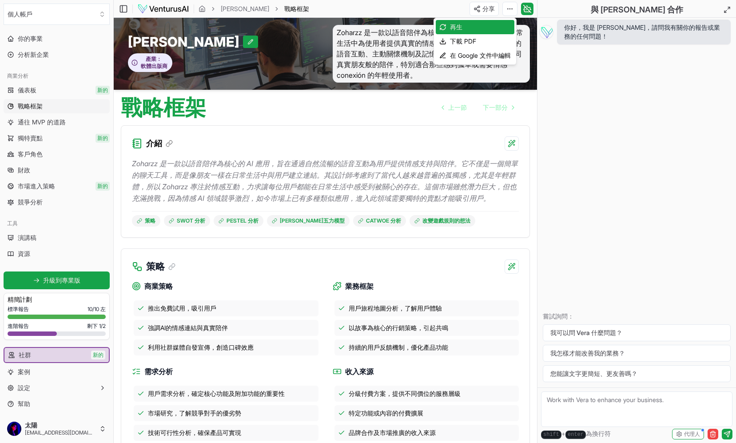
click at [485, 7] on html "個人帳戶 平台 你的事業 分析新企業 商業分析 儀表板 新的 戰略框架 通往 MVP 的道路 獨特賣點 新的 客戶角色 財政 市場進入策略 新的 競爭分析 工…" at bounding box center [368, 221] width 736 height 443
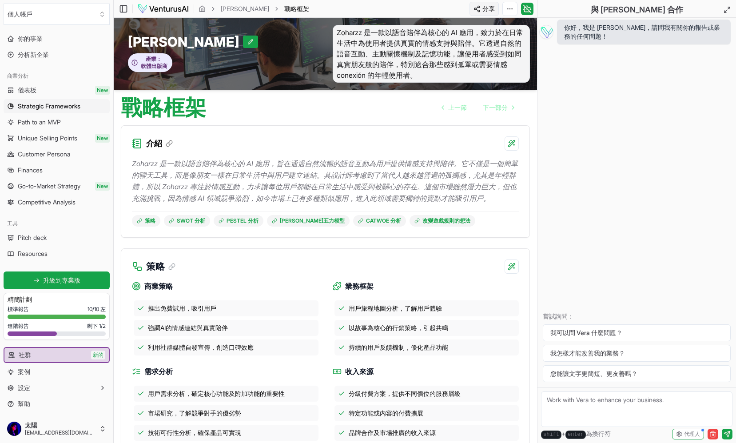
click at [485, 7] on html "個人帳戶 平台 你的事業 分析新企業 商業分析 儀表板 New Strategic Frameworks Path to an MVP Unique Sell…" at bounding box center [368, 221] width 736 height 443
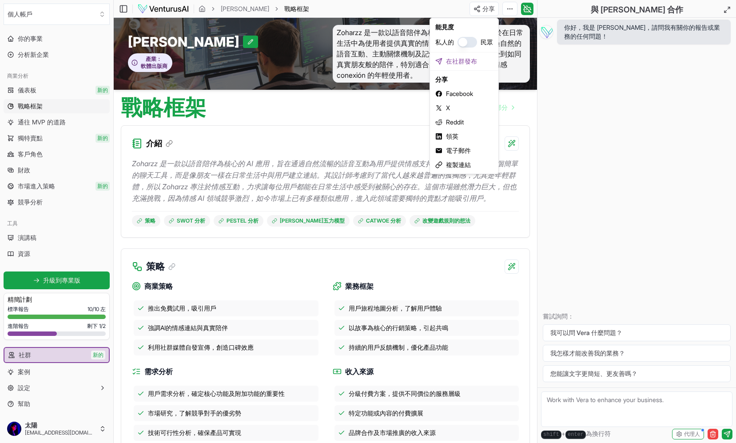
click at [256, 127] on html "個人帳戶 平台 你的事業 分析新企業 商業分析 儀表板 新的 戰略框架 通往 MVP 的道路 獨特賣點 新的 客戶角色 財政 市場進入策略 新的 競爭分析 工…" at bounding box center [368, 221] width 736 height 443
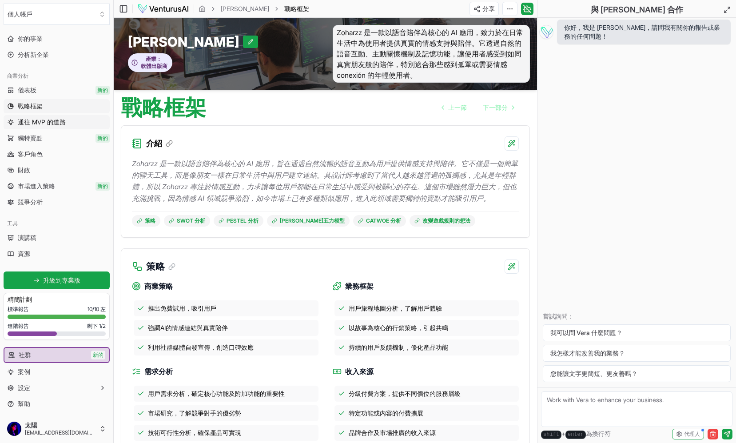
click at [71, 121] on link "通往 MVP 的道路" at bounding box center [57, 122] width 106 height 14
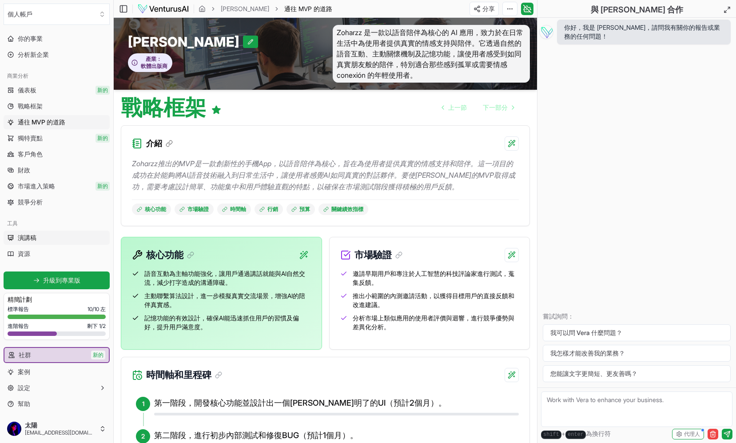
click at [57, 235] on link "演講稿" at bounding box center [57, 237] width 106 height 14
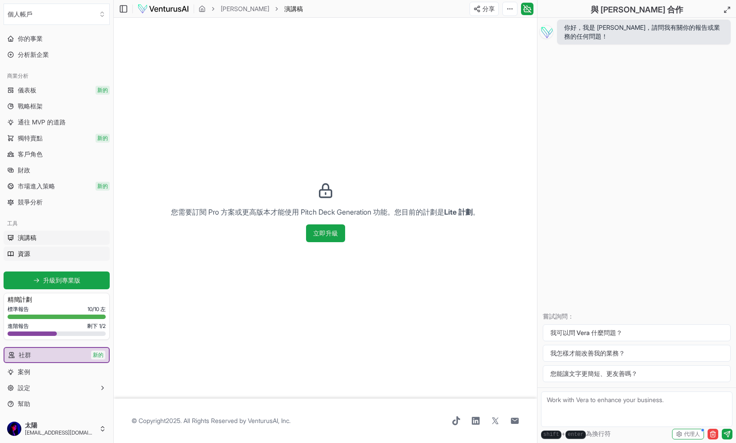
click at [52, 252] on link "資源" at bounding box center [57, 253] width 106 height 14
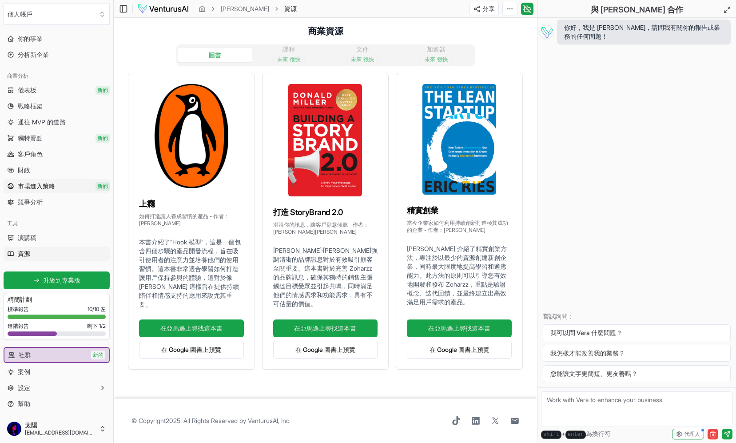
click at [60, 187] on link "市場進入策略 新的" at bounding box center [57, 186] width 106 height 14
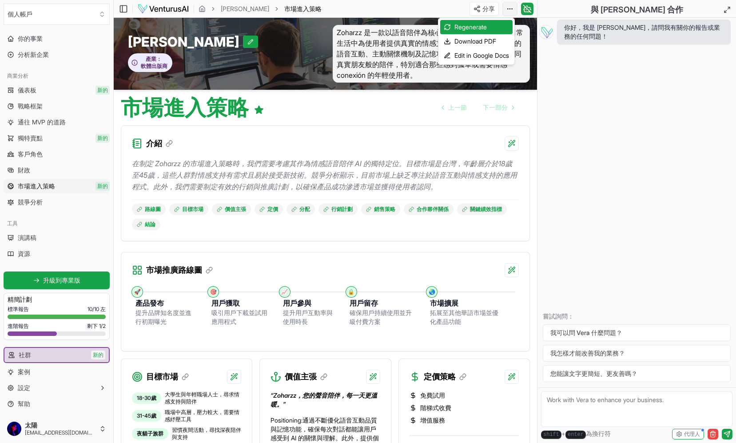
click at [508, 10] on html "個人帳戶 平台 你的事業 分析新企業 商業分析 儀表板 新的 戰略框架 通往 MVP 的道路 獨特賣點 新的 客戶角色 財政 市場進入策略 新的 競爭分析 工…" at bounding box center [368, 221] width 736 height 443
click at [482, 54] on font "在 Google 文件中編輯" at bounding box center [480, 56] width 61 height 8
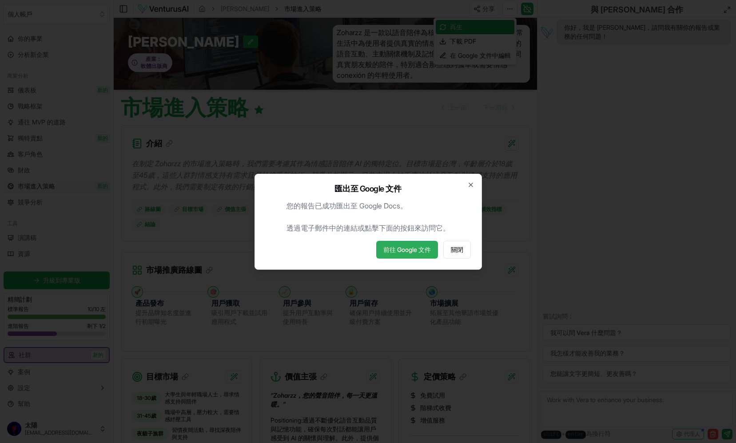
click at [393, 250] on font "前往 Google 文件" at bounding box center [407, 250] width 48 height 8
click at [471, 186] on icon "button" at bounding box center [470, 184] width 7 height 7
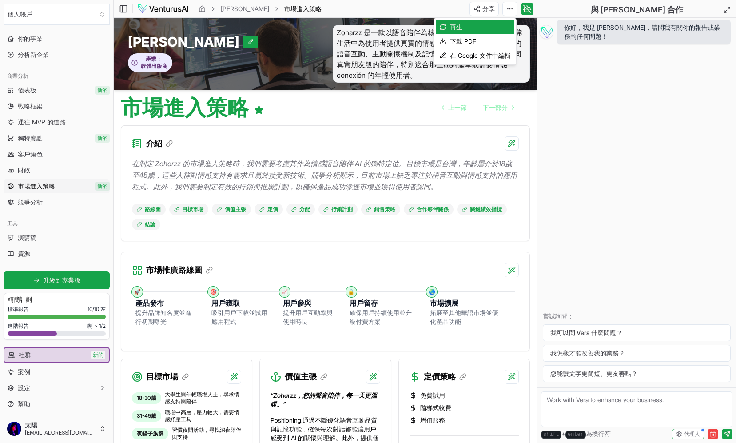
click at [101, 428] on html "個人帳戶 平台 你的事業 分析新企業 商業分析 儀表板 新的 戰略框架 通往 MVP 的道路 獨特賣點 新的 客戶角色 財政 市場進入策略 新的 競爭分析 工…" at bounding box center [368, 221] width 736 height 443
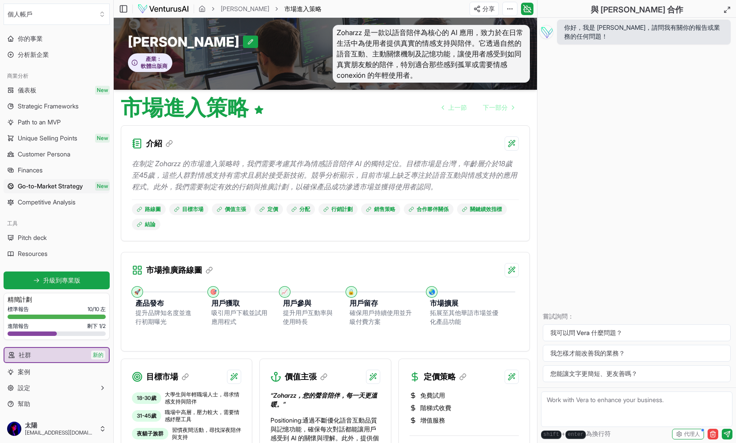
click at [101, 428] on html "個人帳戶 平台 你的事業 分析新企業 商業分析 儀表板 New Strategic Frameworks Path to an MVP Unique Sell…" at bounding box center [368, 221] width 736 height 443
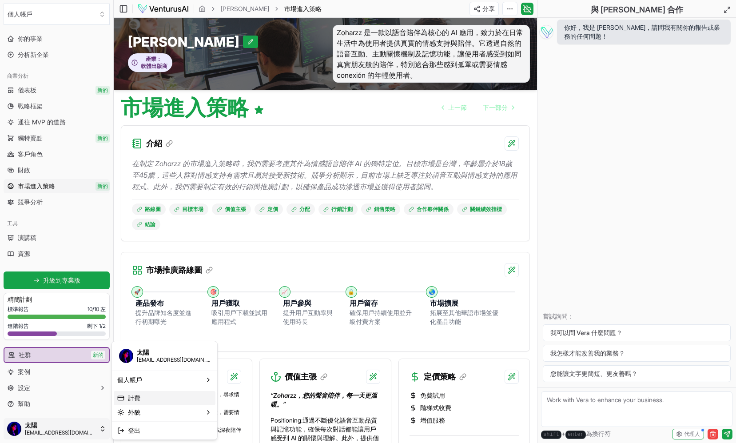
click at [136, 401] on font "計費" at bounding box center [134, 398] width 12 height 8
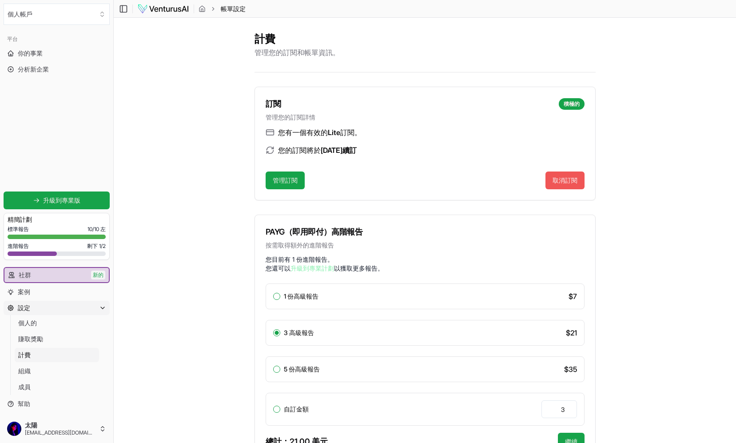
click at [557, 179] on font "取消訂閱" at bounding box center [564, 180] width 25 height 8
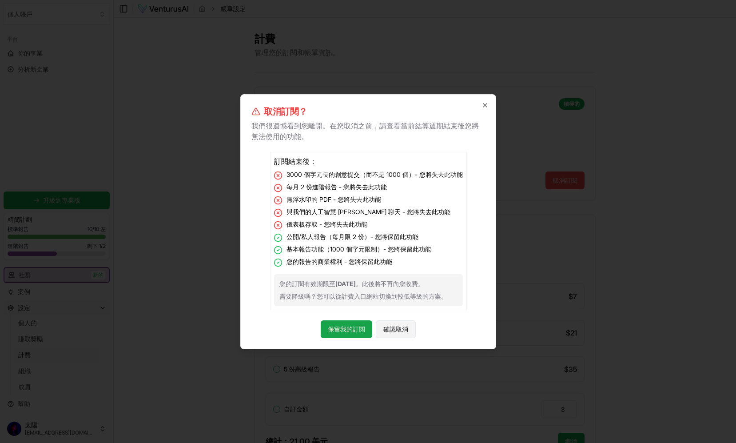
click at [390, 331] on font "確認取消" at bounding box center [395, 329] width 25 height 8
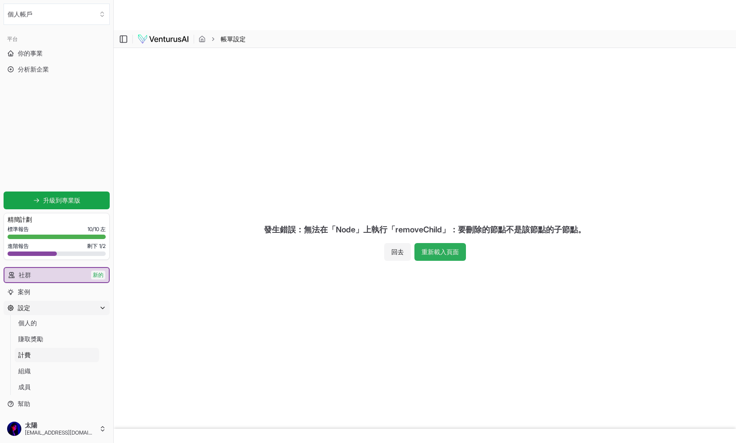
click at [431, 255] on font "重新載入頁面" at bounding box center [439, 251] width 37 height 9
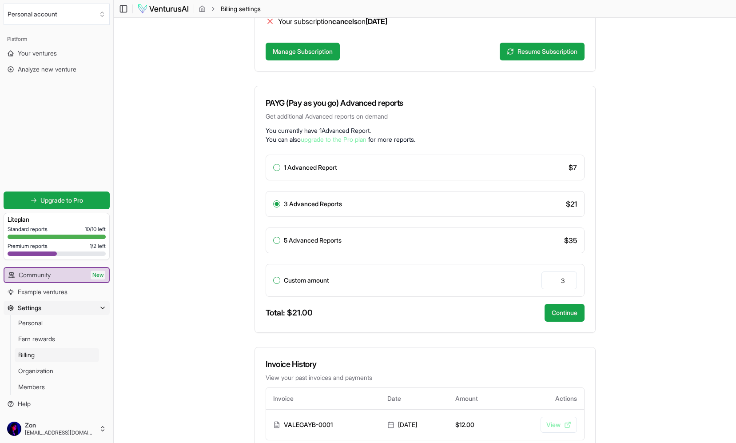
scroll to position [189, 0]
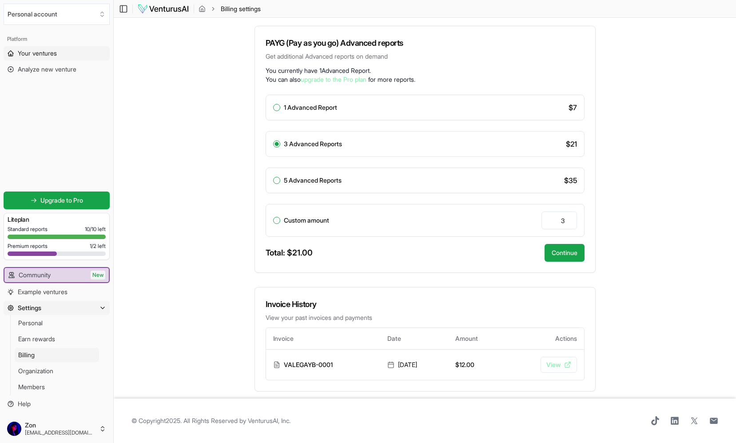
click at [60, 56] on link "Your ventures" at bounding box center [57, 53] width 106 height 14
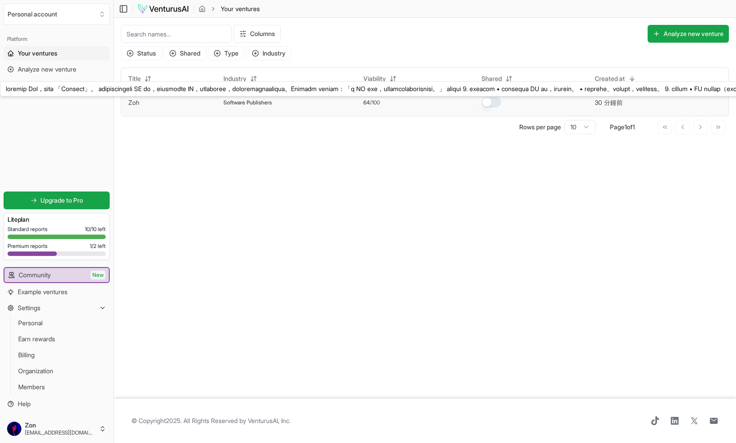
click at [136, 104] on link "Zoh" at bounding box center [133, 103] width 11 height 8
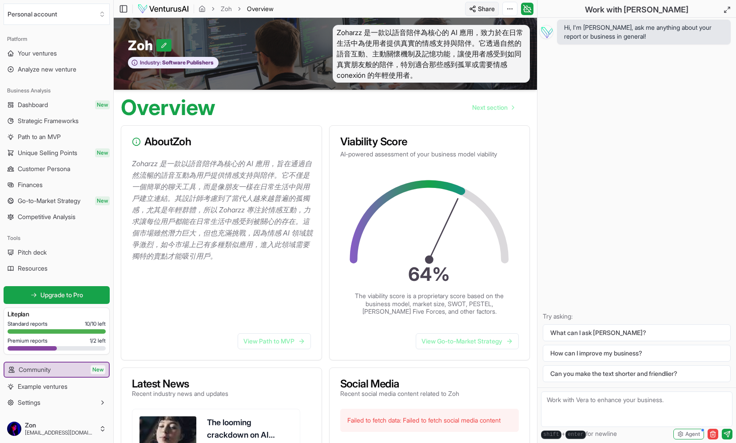
click at [481, 9] on html "Personal account Platform Your ventures Analyze new venture Business Analysis D…" at bounding box center [368, 221] width 736 height 443
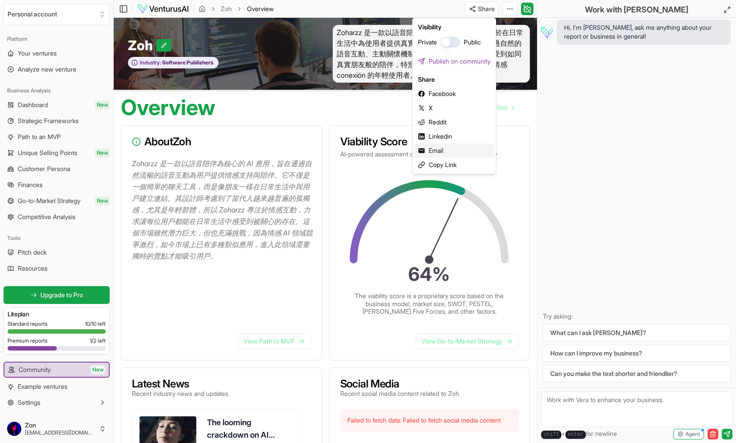
click at [459, 152] on div "Email" at bounding box center [453, 150] width 79 height 14
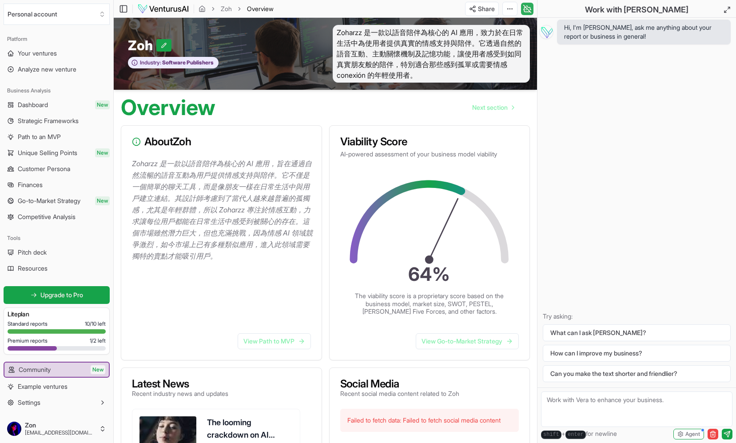
click at [528, 10] on icon at bounding box center [528, 9] width 8 height 8
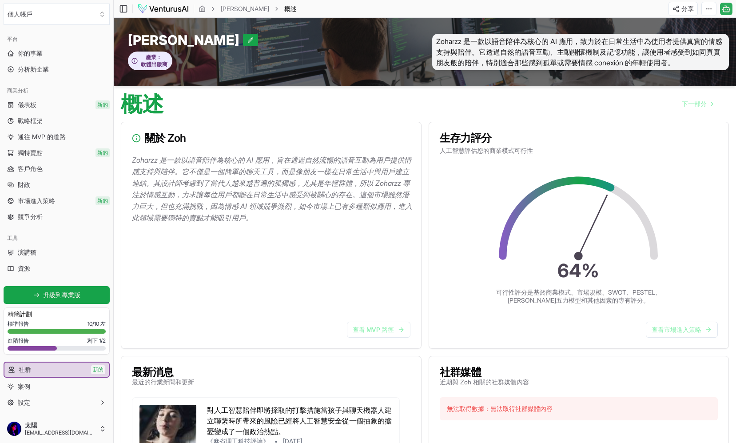
scroll to position [101, 0]
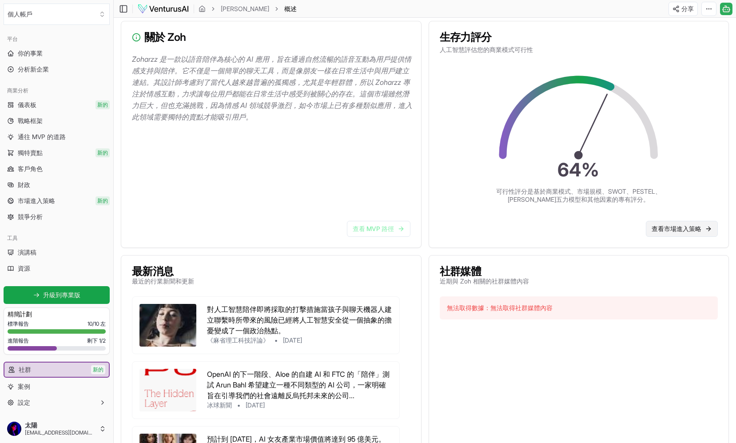
click at [675, 221] on link "查看市場進入策略" at bounding box center [682, 229] width 72 height 16
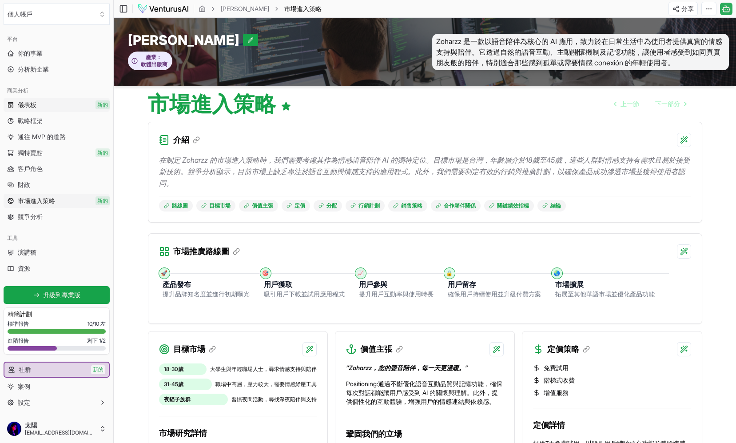
click at [45, 105] on link "儀表板 新的" at bounding box center [57, 105] width 106 height 14
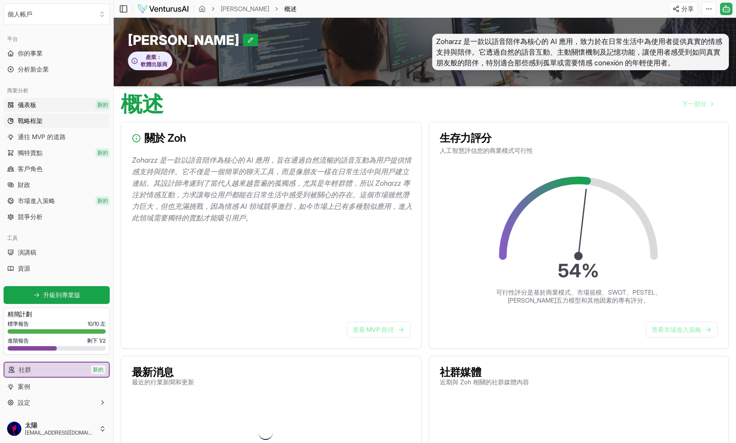
click at [49, 122] on link "戰略框架" at bounding box center [57, 121] width 106 height 14
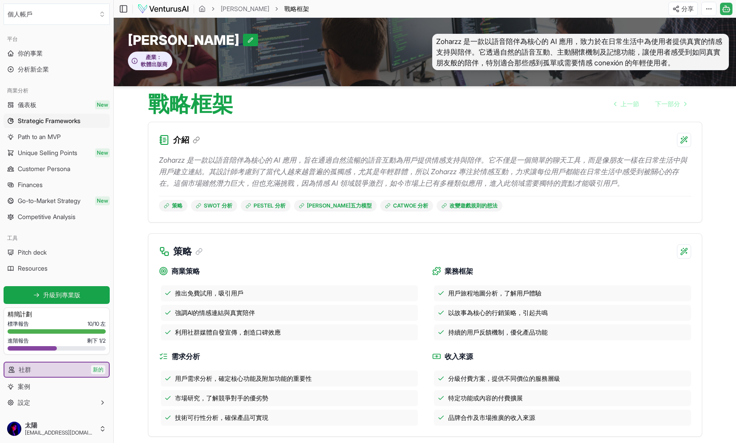
click at [46, 106] on link "儀表板 New" at bounding box center [57, 105] width 106 height 14
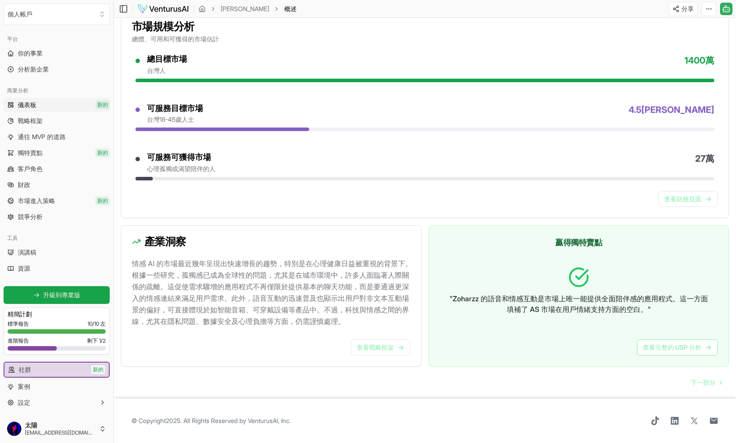
scroll to position [633, 0]
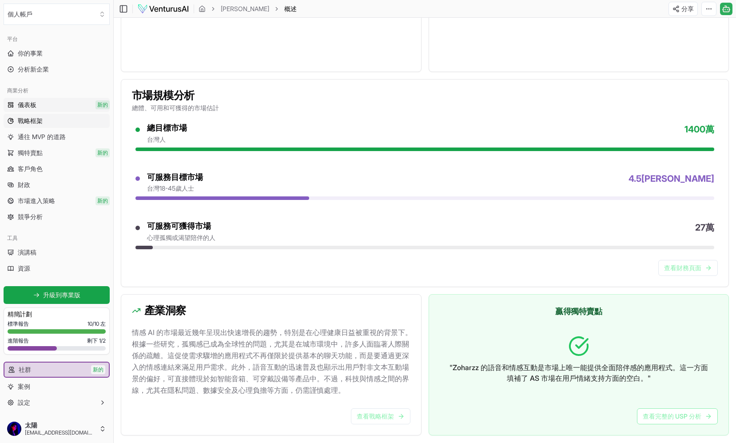
click at [40, 122] on font "戰略框架" at bounding box center [30, 121] width 25 height 8
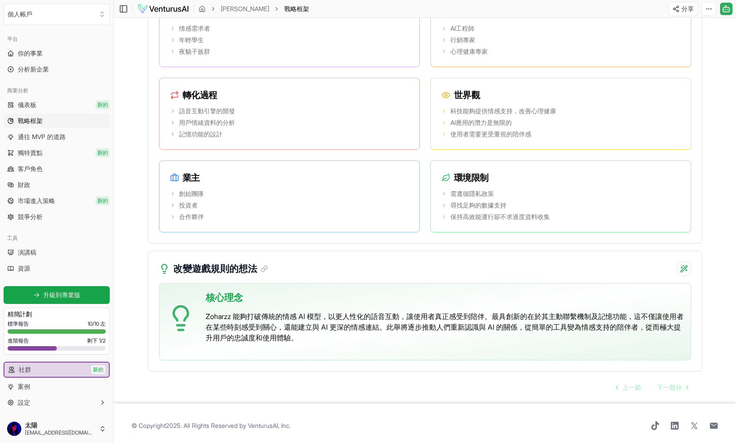
scroll to position [1484, 0]
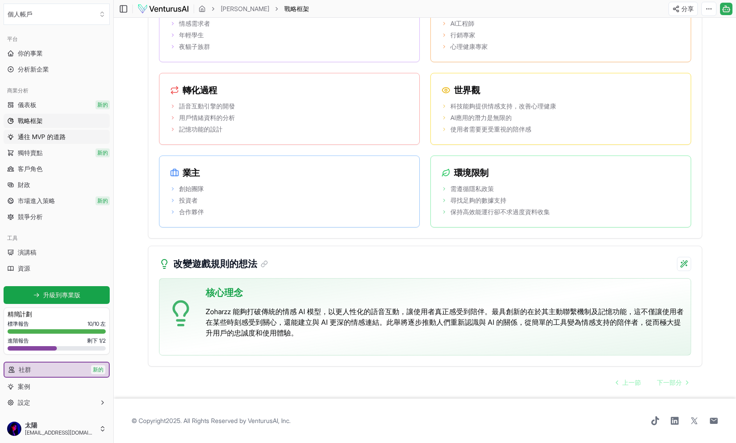
click at [55, 136] on font "通往 MVP 的道路" at bounding box center [42, 137] width 48 height 8
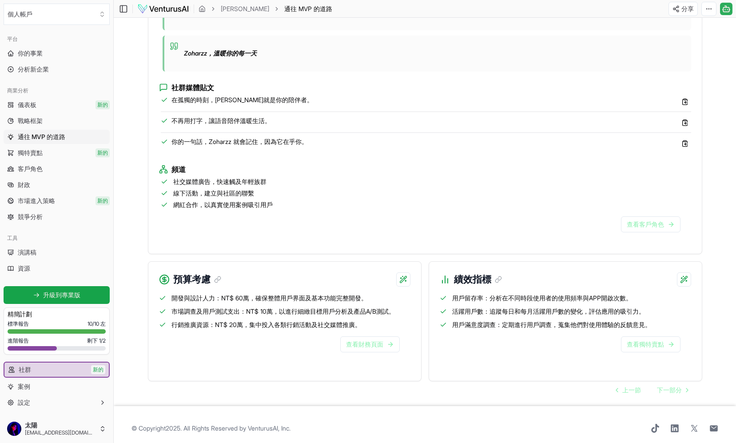
scroll to position [688, 0]
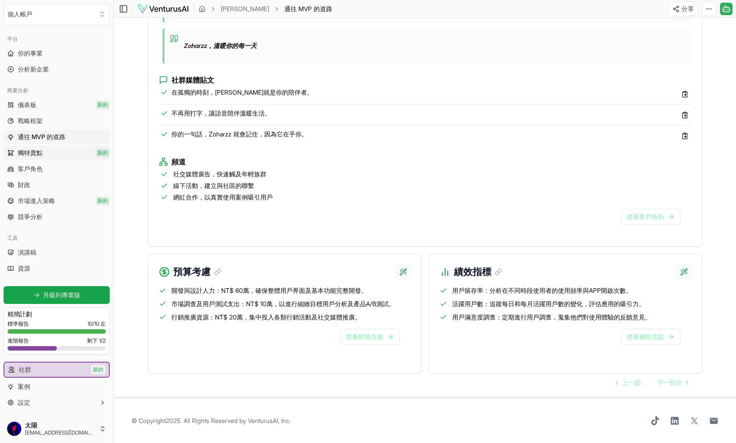
click at [38, 153] on font "獨特賣點" at bounding box center [30, 153] width 25 height 8
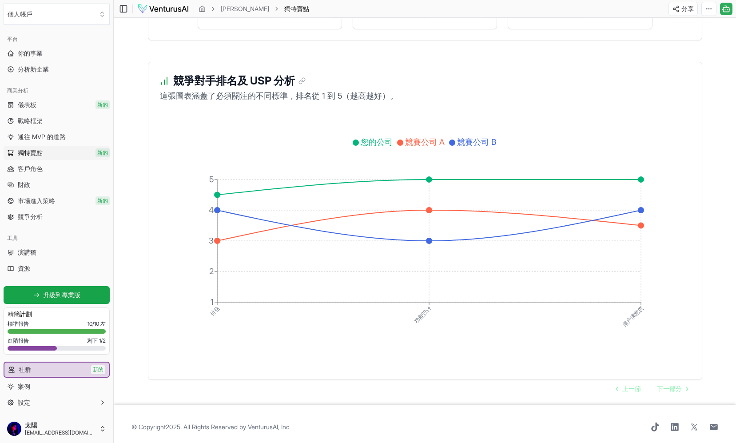
scroll to position [1255, 0]
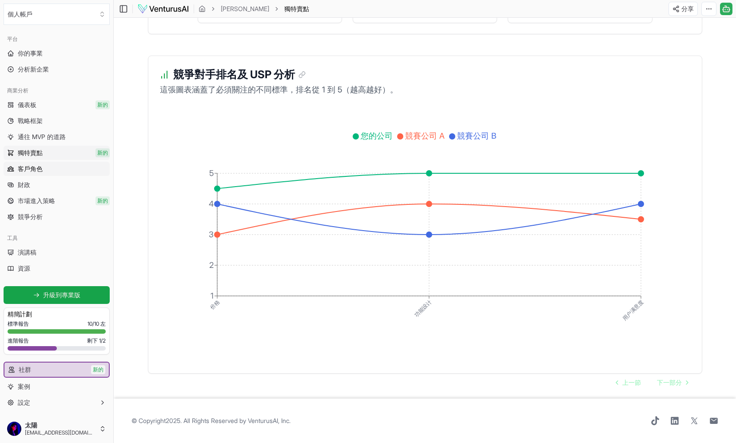
click at [36, 170] on font "客戶角色" at bounding box center [30, 169] width 25 height 8
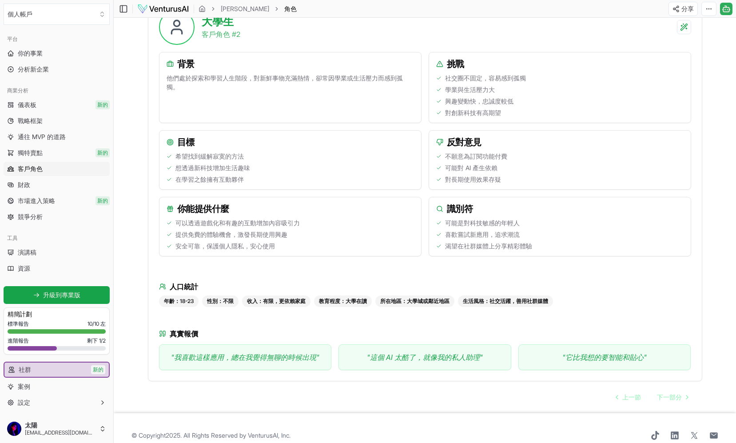
scroll to position [639, 0]
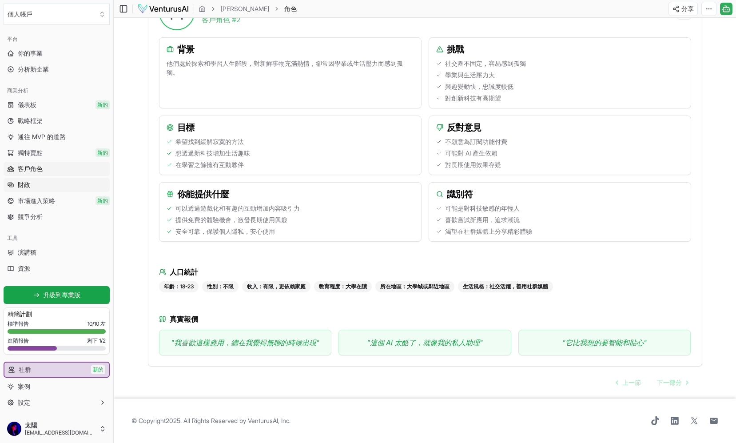
click at [67, 184] on link "財政" at bounding box center [57, 185] width 106 height 14
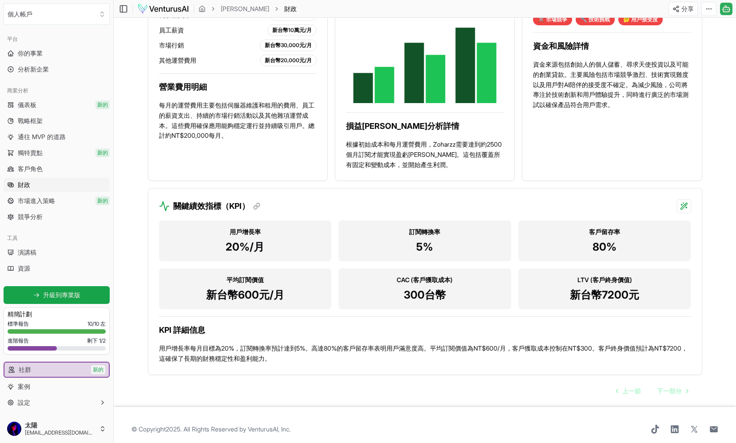
scroll to position [560, 0]
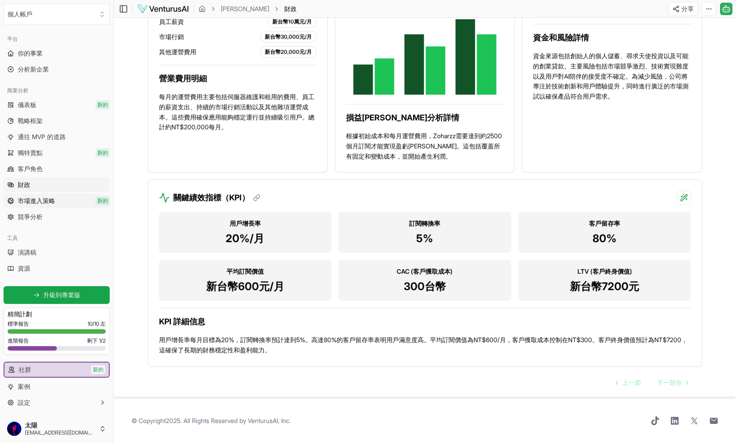
click at [43, 202] on font "市場進入策略" at bounding box center [36, 201] width 37 height 8
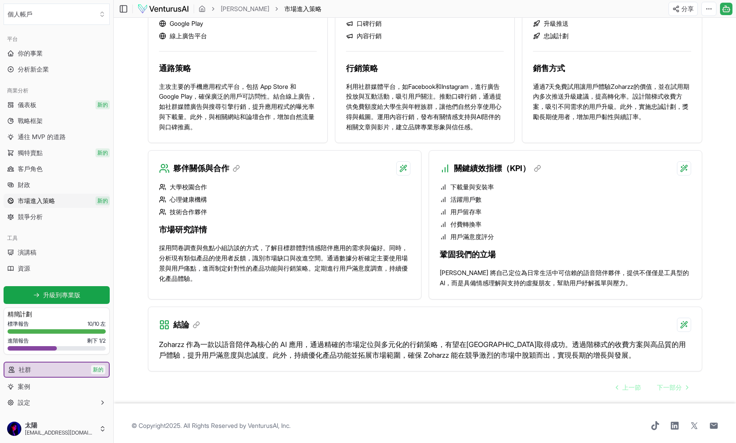
scroll to position [556, 0]
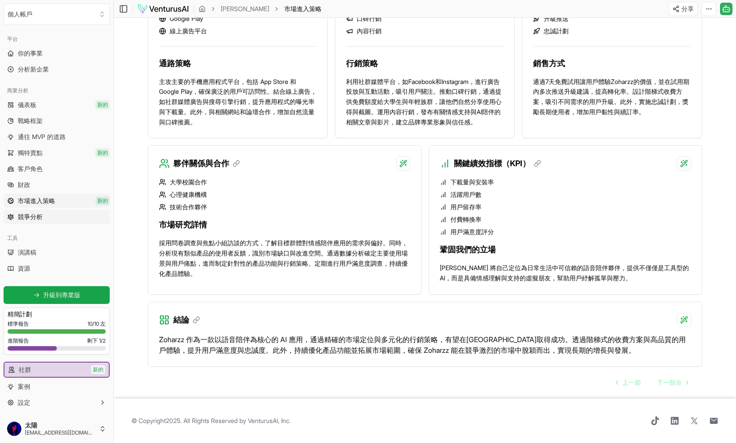
click at [41, 218] on font "競爭分析" at bounding box center [30, 217] width 25 height 8
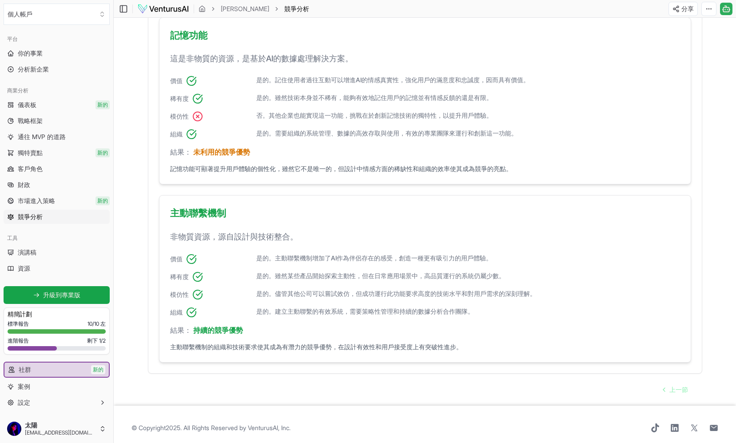
scroll to position [429, 0]
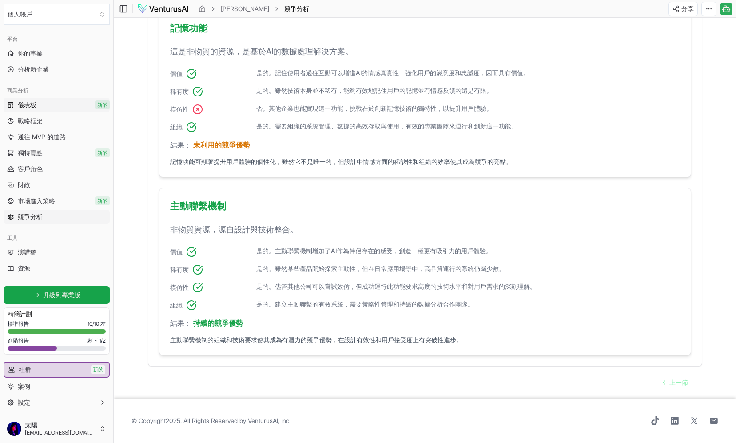
click at [37, 107] on link "儀表板 新的" at bounding box center [57, 105] width 106 height 14
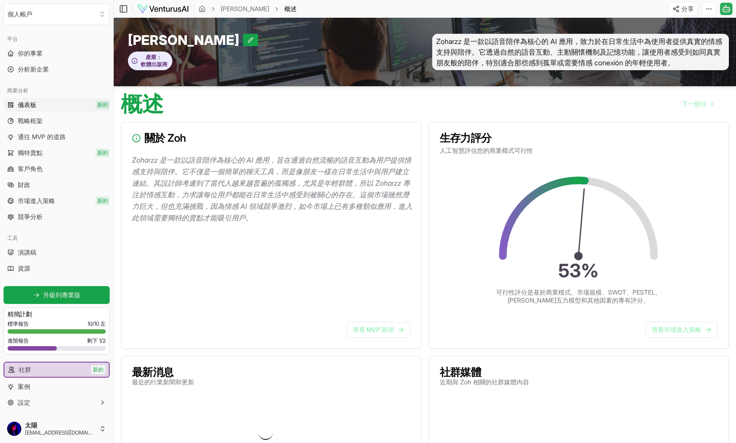
scroll to position [109, 0]
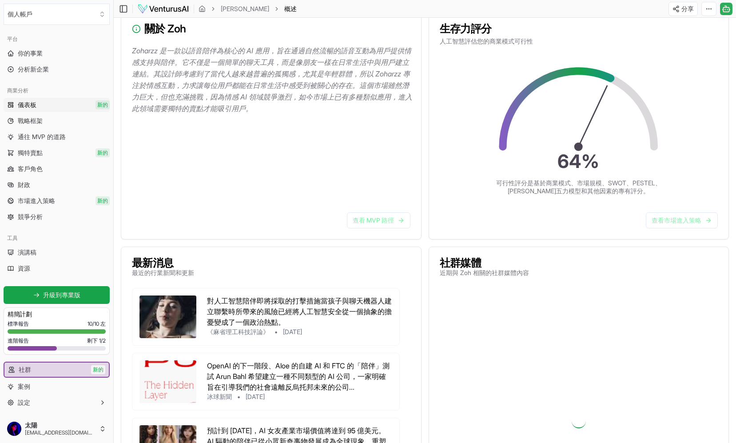
drag, startPoint x: 501, startPoint y: 273, endPoint x: 517, endPoint y: 282, distance: 18.3
click at [501, 273] on font "近期與 Zoh 相關的社群媒體內容" at bounding box center [484, 273] width 89 height 8
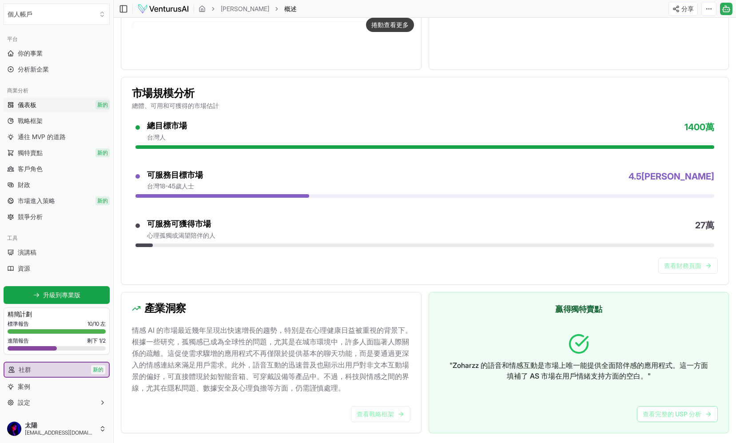
scroll to position [702, 0]
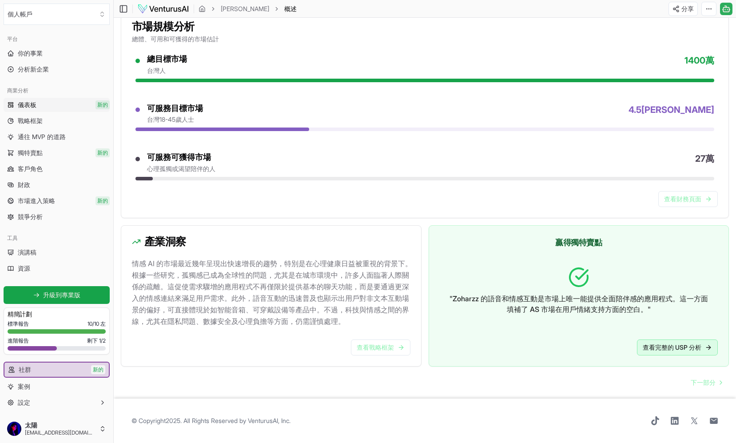
click at [659, 347] on font "查看完整的 USP 分析" at bounding box center [672, 347] width 59 height 8
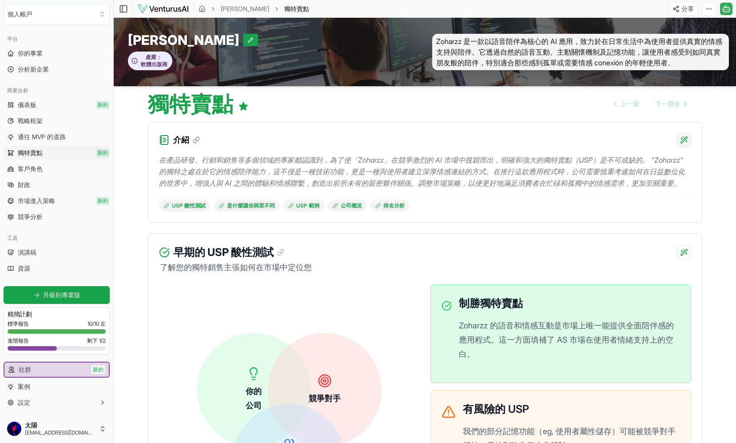
click at [684, 141] on html "個人帳戶 平台 你的事業 分析新企業 商業分析 儀表板 新的 戰略框架 通往 MVP 的道路 獨特賣點 新的 客戶角色 財政 市場進入策略 新的 競爭分析 工…" at bounding box center [368, 221] width 736 height 443
click at [600, 158] on font "提供詳細解釋" at bounding box center [603, 158] width 37 height 8
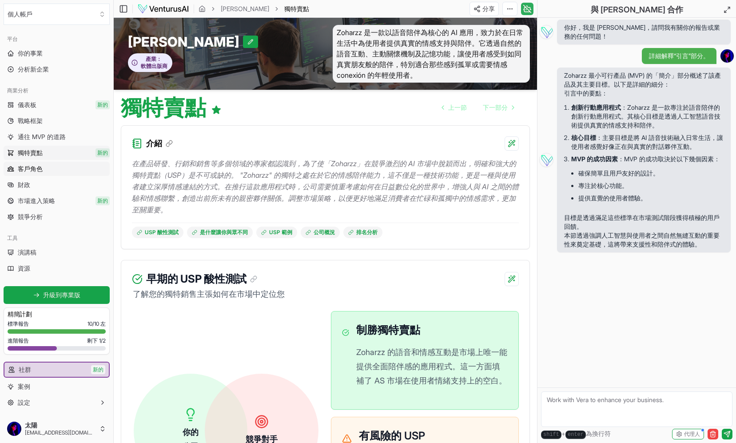
click at [73, 171] on link "客戶角色" at bounding box center [57, 169] width 106 height 14
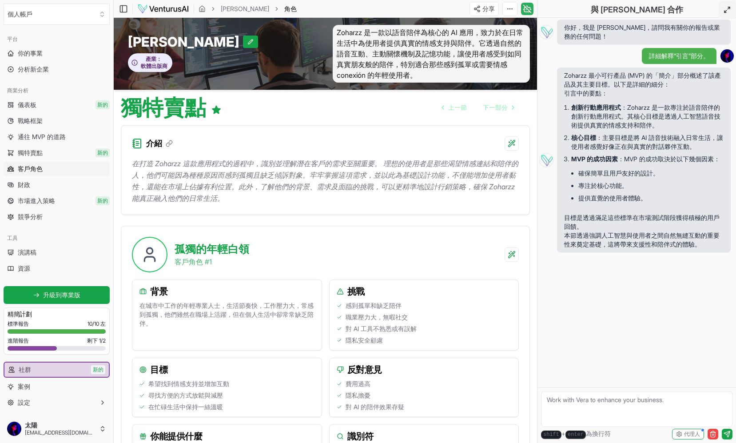
click at [723, 10] on icon at bounding box center [726, 9] width 7 height 7
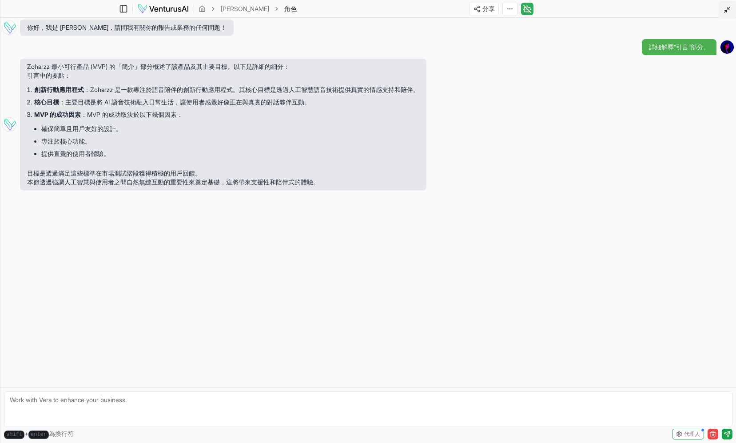
click at [723, 10] on icon at bounding box center [726, 9] width 7 height 7
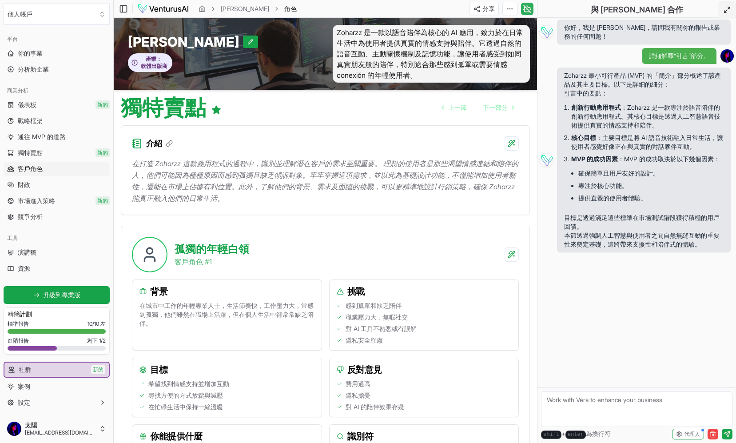
click at [531, 12] on icon at bounding box center [527, 9] width 9 height 11
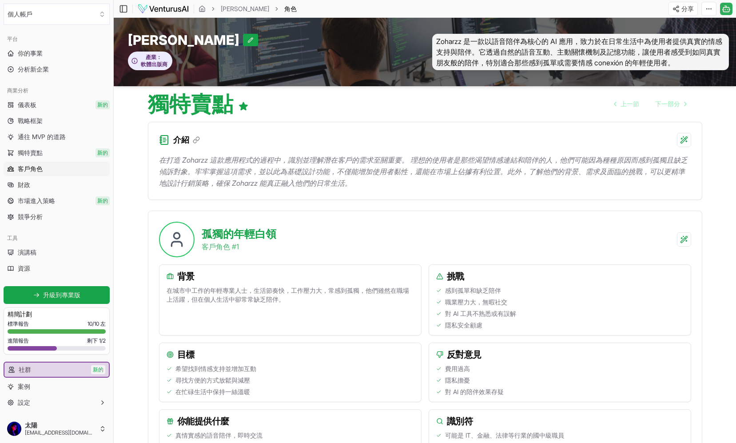
click at [723, 9] on icon at bounding box center [723, 9] width 1 height 0
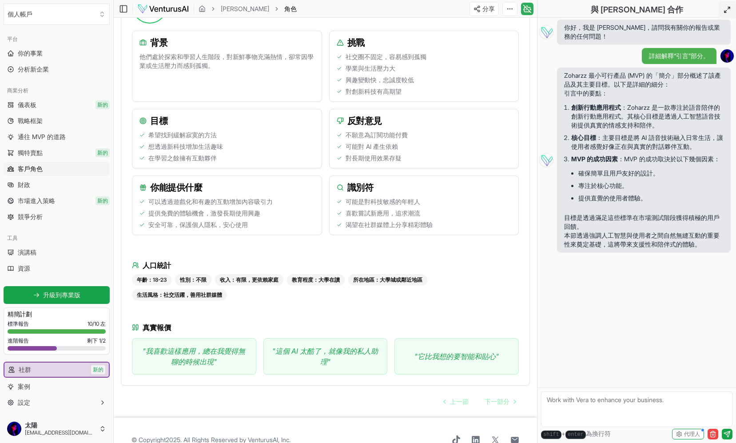
scroll to position [691, 0]
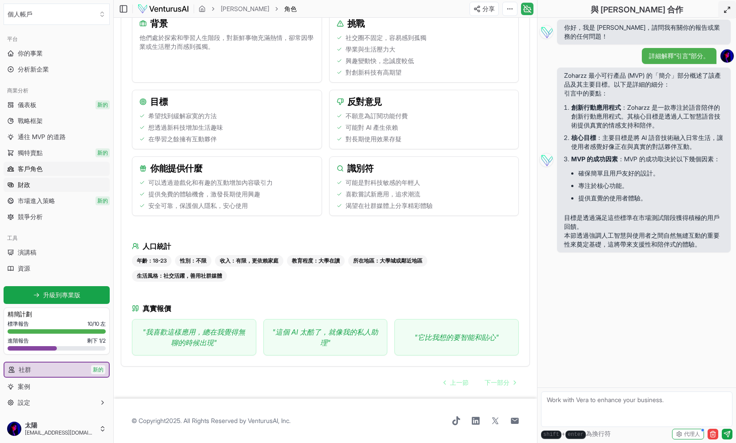
click at [30, 187] on link "財政" at bounding box center [57, 185] width 106 height 14
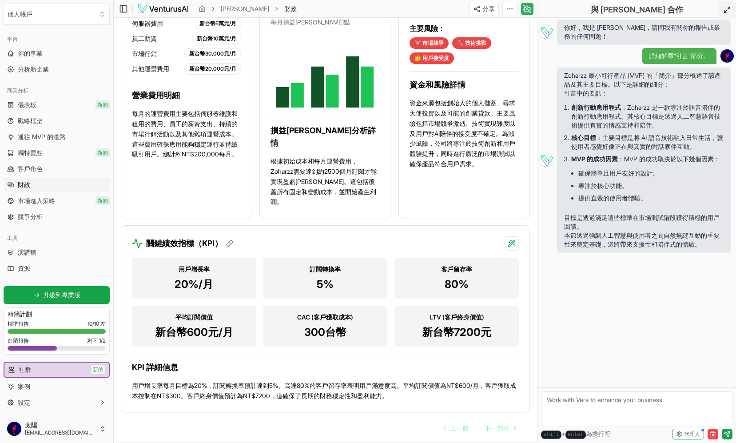
scroll to position [615, 0]
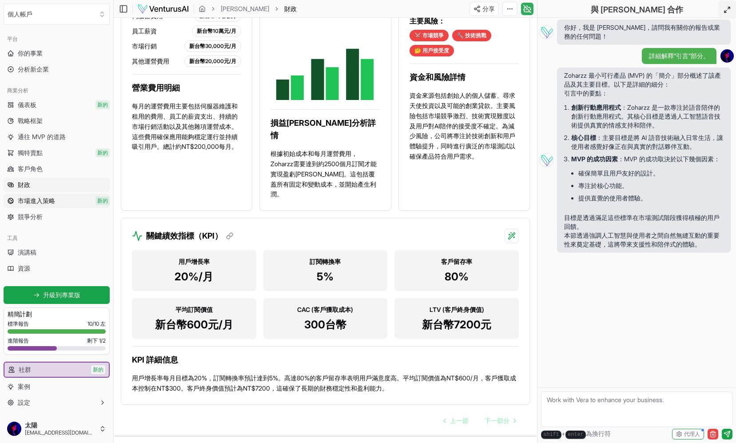
click at [41, 200] on font "市場進入策略" at bounding box center [36, 201] width 37 height 8
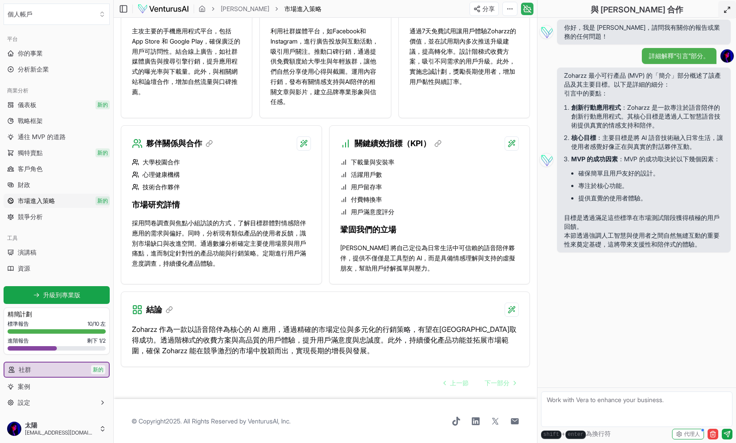
scroll to position [663, 0]
click at [47, 218] on link "競爭分析" at bounding box center [57, 217] width 106 height 14
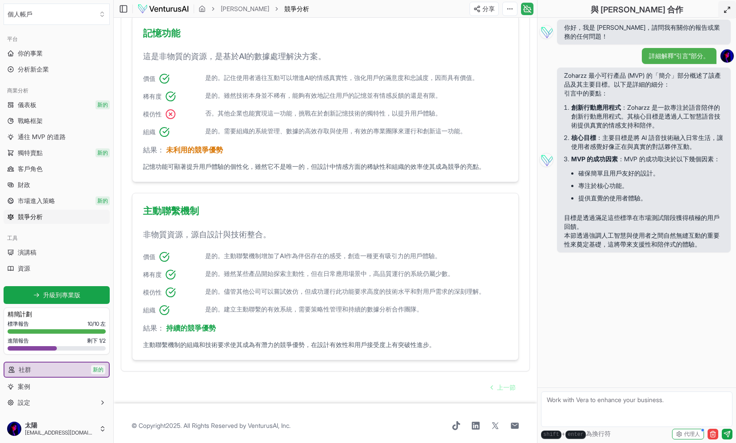
scroll to position [453, 0]
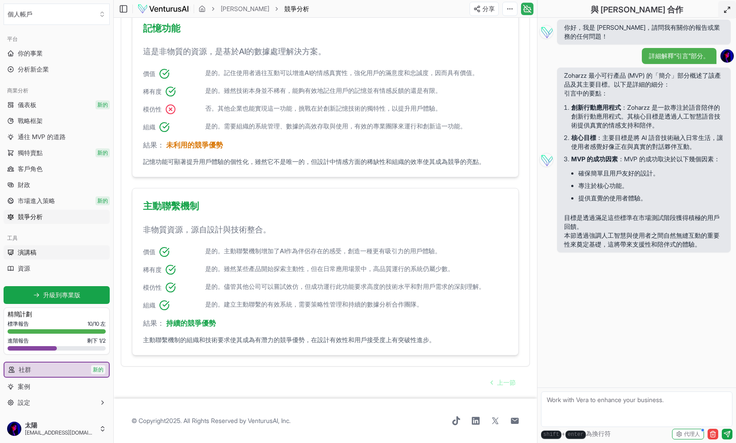
click at [36, 252] on font "演講稿" at bounding box center [27, 252] width 19 height 8
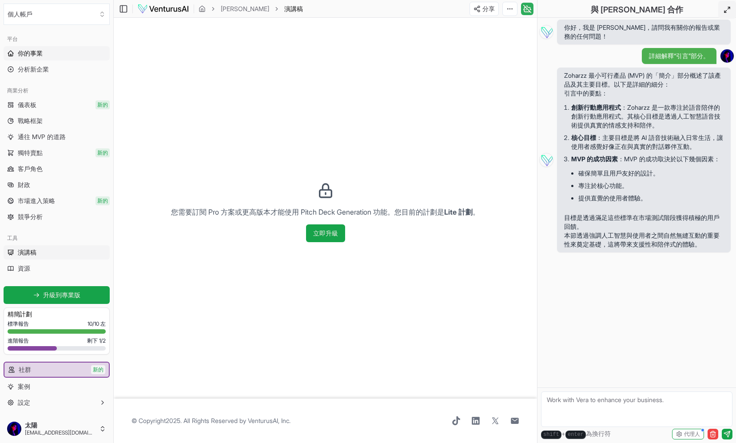
click at [51, 56] on link "你的事業" at bounding box center [57, 53] width 106 height 14
